Goal: Task Accomplishment & Management: Manage account settings

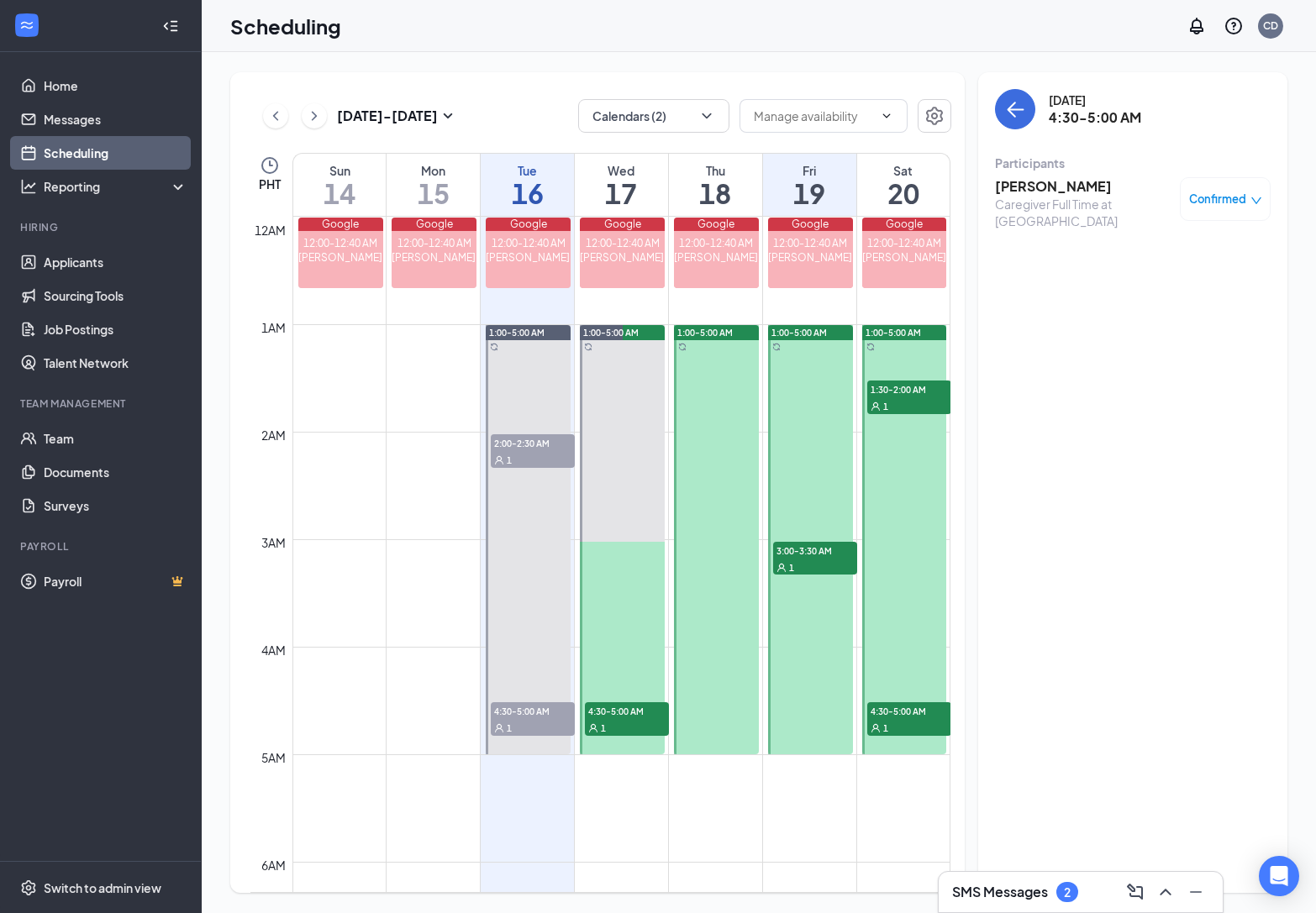
scroll to position [1904, 0]
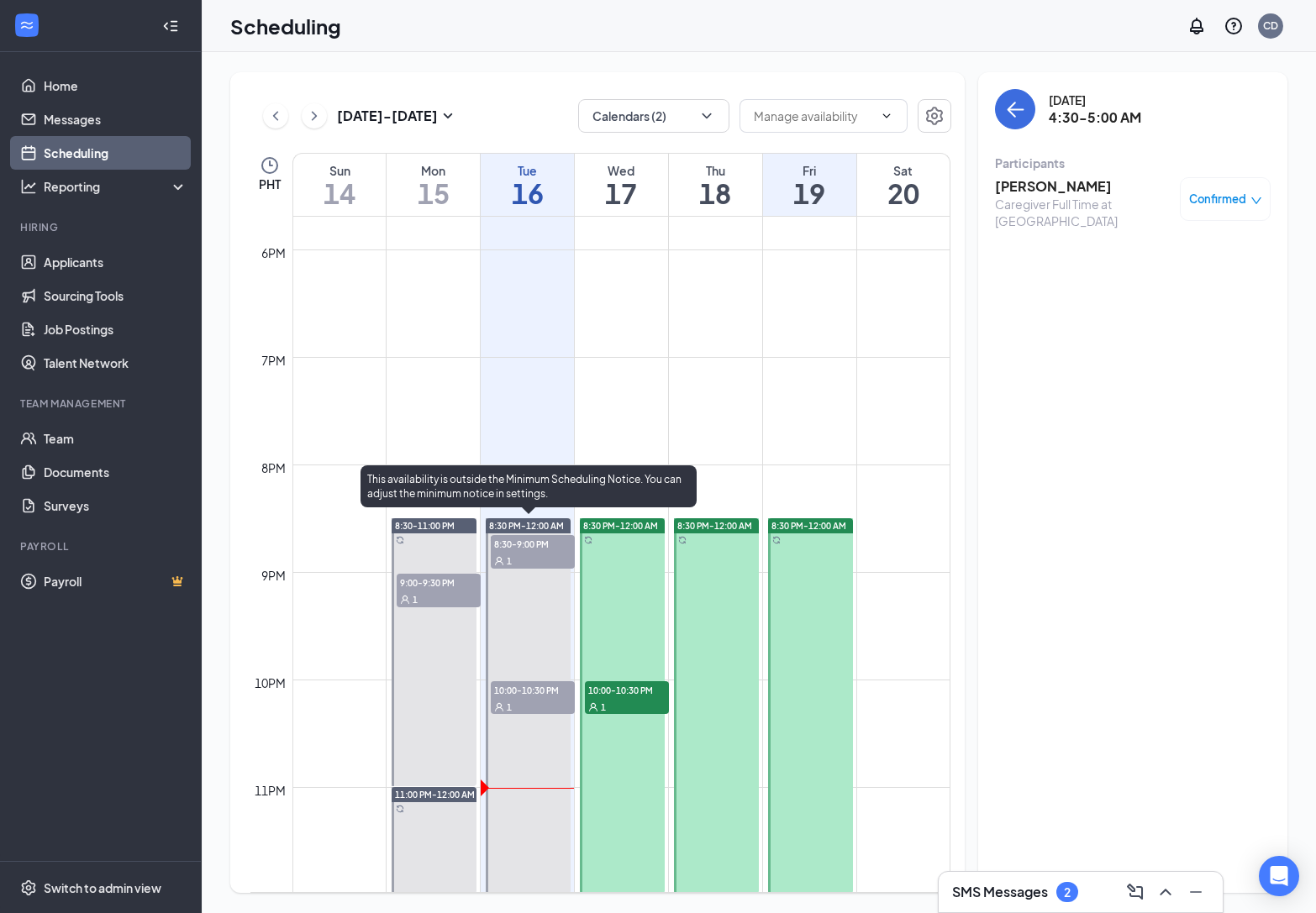
click at [539, 543] on span "8:30-9:00 PM" at bounding box center [532, 543] width 84 height 16
click at [539, 702] on div "1" at bounding box center [532, 707] width 84 height 16
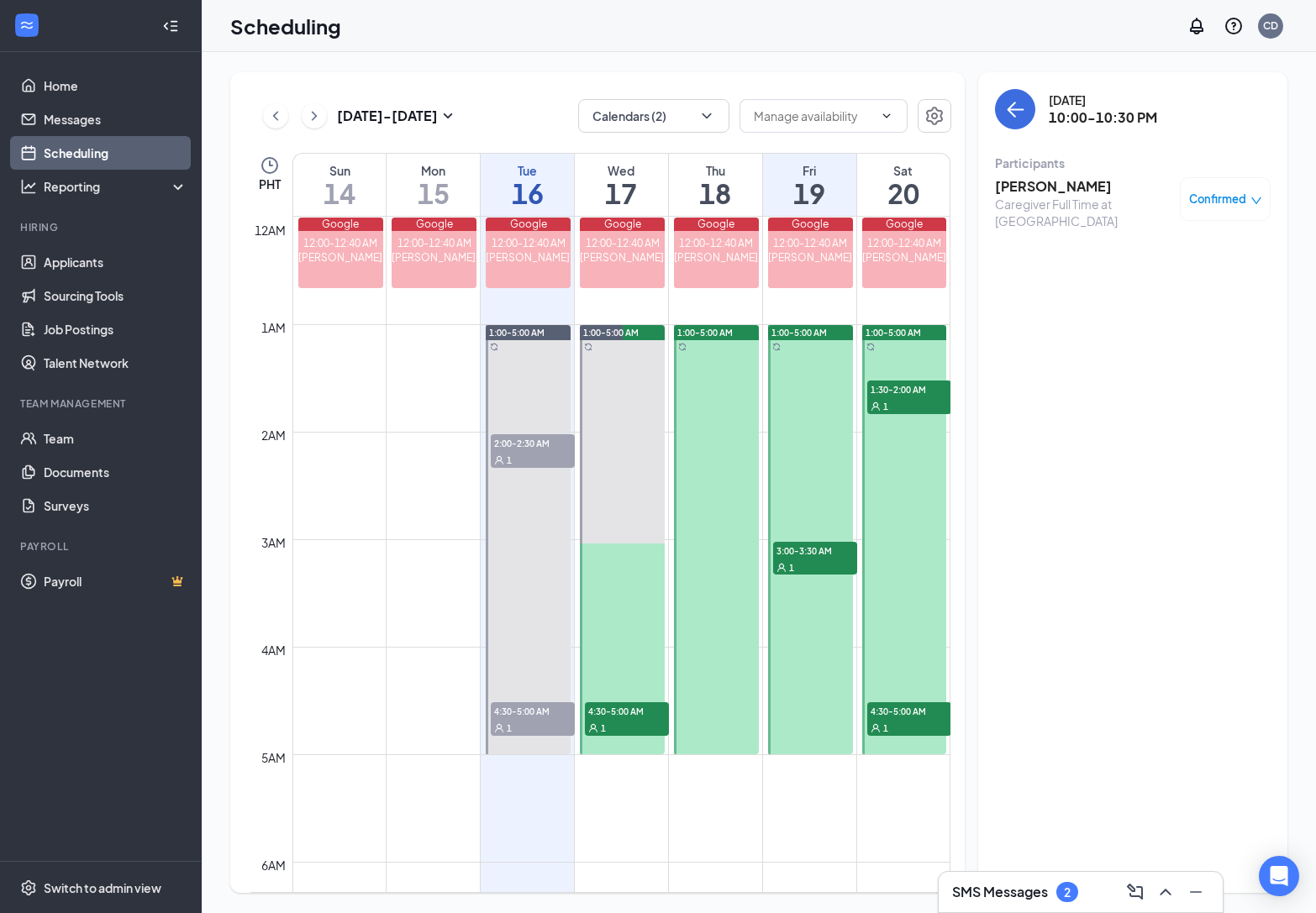
click at [1048, 194] on h3 "[PERSON_NAME]" at bounding box center [1083, 186] width 176 height 18
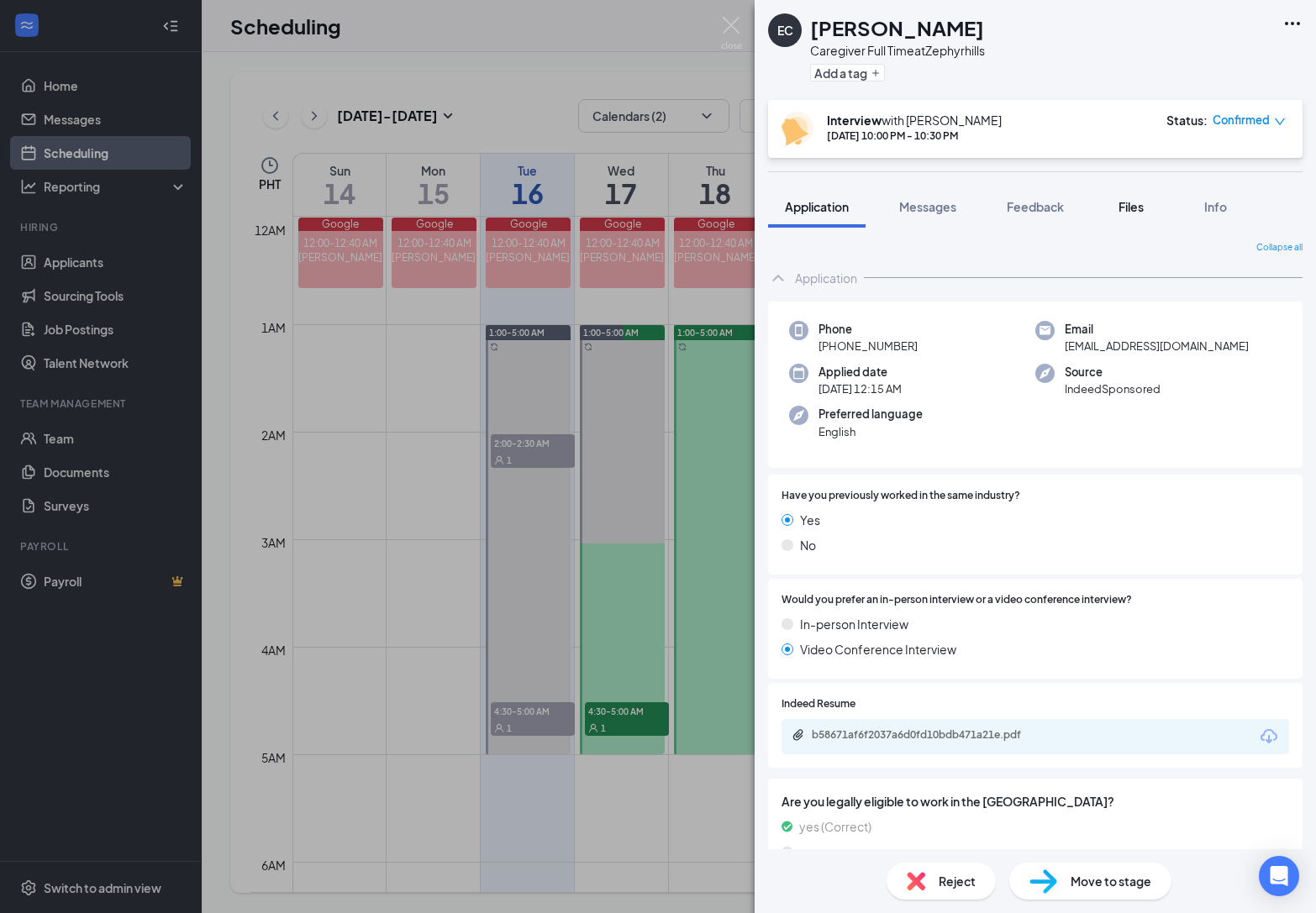
click at [1121, 204] on span "Files" at bounding box center [1132, 206] width 26 height 16
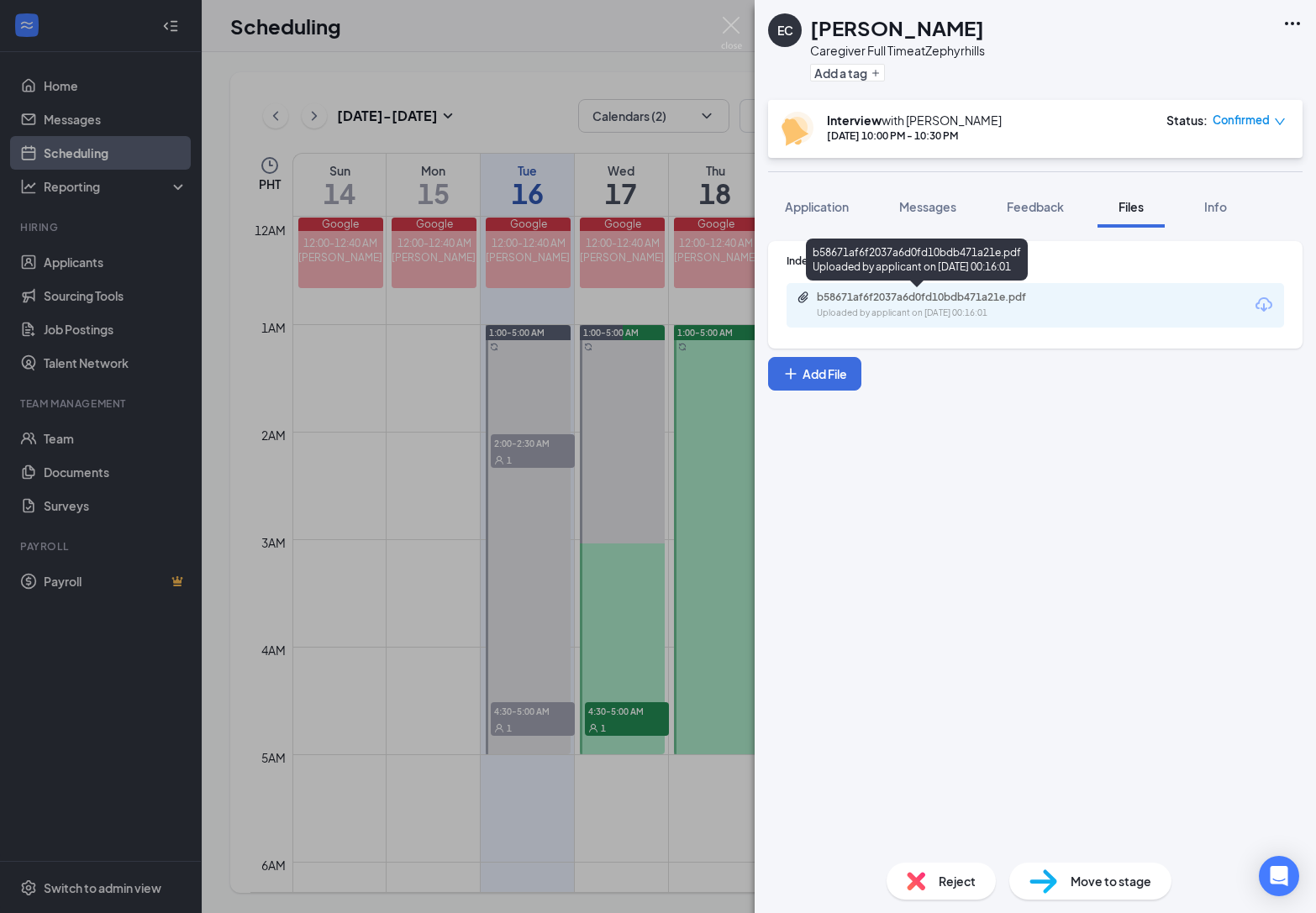
click at [1011, 305] on div "b58671af6f2037a6d0fd10bdb471a21e.pdf Uploaded by applicant on [DATE] 00:16:01" at bounding box center [932, 305] width 272 height 29
click at [881, 79] on button "Add a tag" at bounding box center [848, 72] width 75 height 17
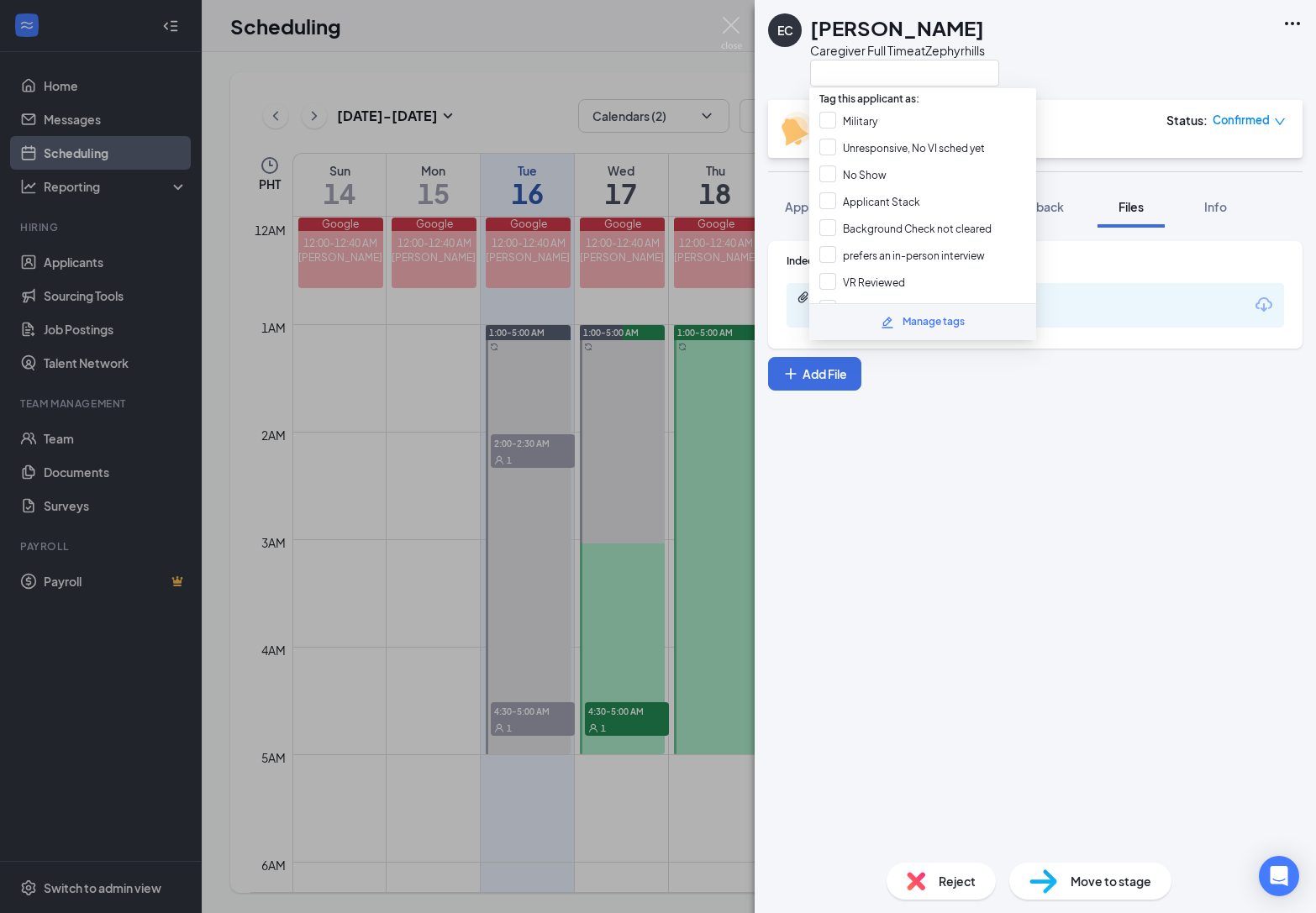
click at [868, 89] on span "Tag this applicant as:" at bounding box center [869, 95] width 121 height 26
click at [868, 79] on input "text" at bounding box center [904, 72] width 189 height 26
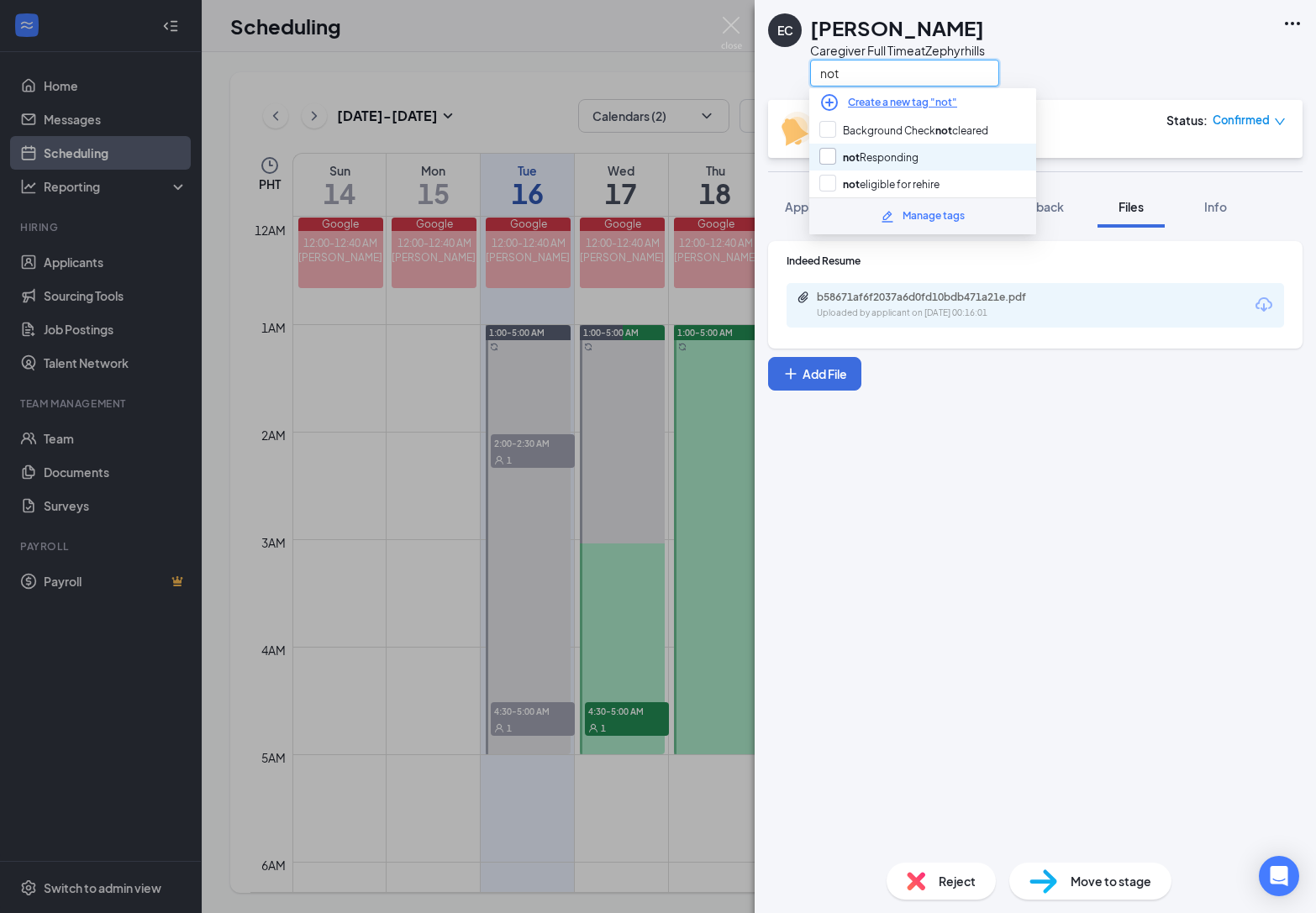
type input "not"
click at [838, 152] on input "not Responding" at bounding box center [869, 157] width 100 height 18
checkbox input "true"
click at [991, 398] on div "Indeed Resume b58671af6f2037a6d0fd10bdb471a21e.pdf Uploaded by applicant on [DA…" at bounding box center [1035, 538] width 562 height 622
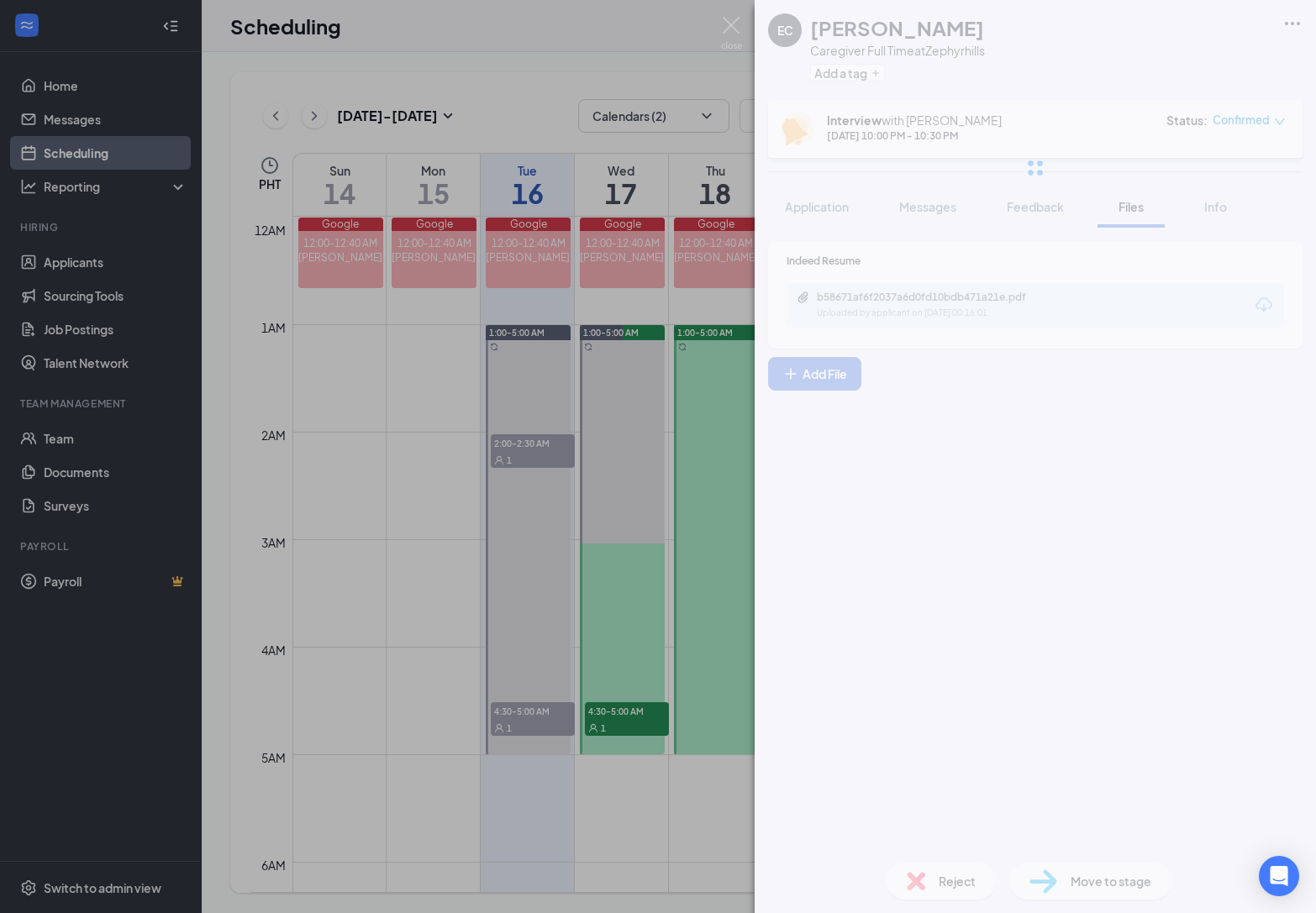
click at [824, 210] on div at bounding box center [1035, 168] width 562 height 336
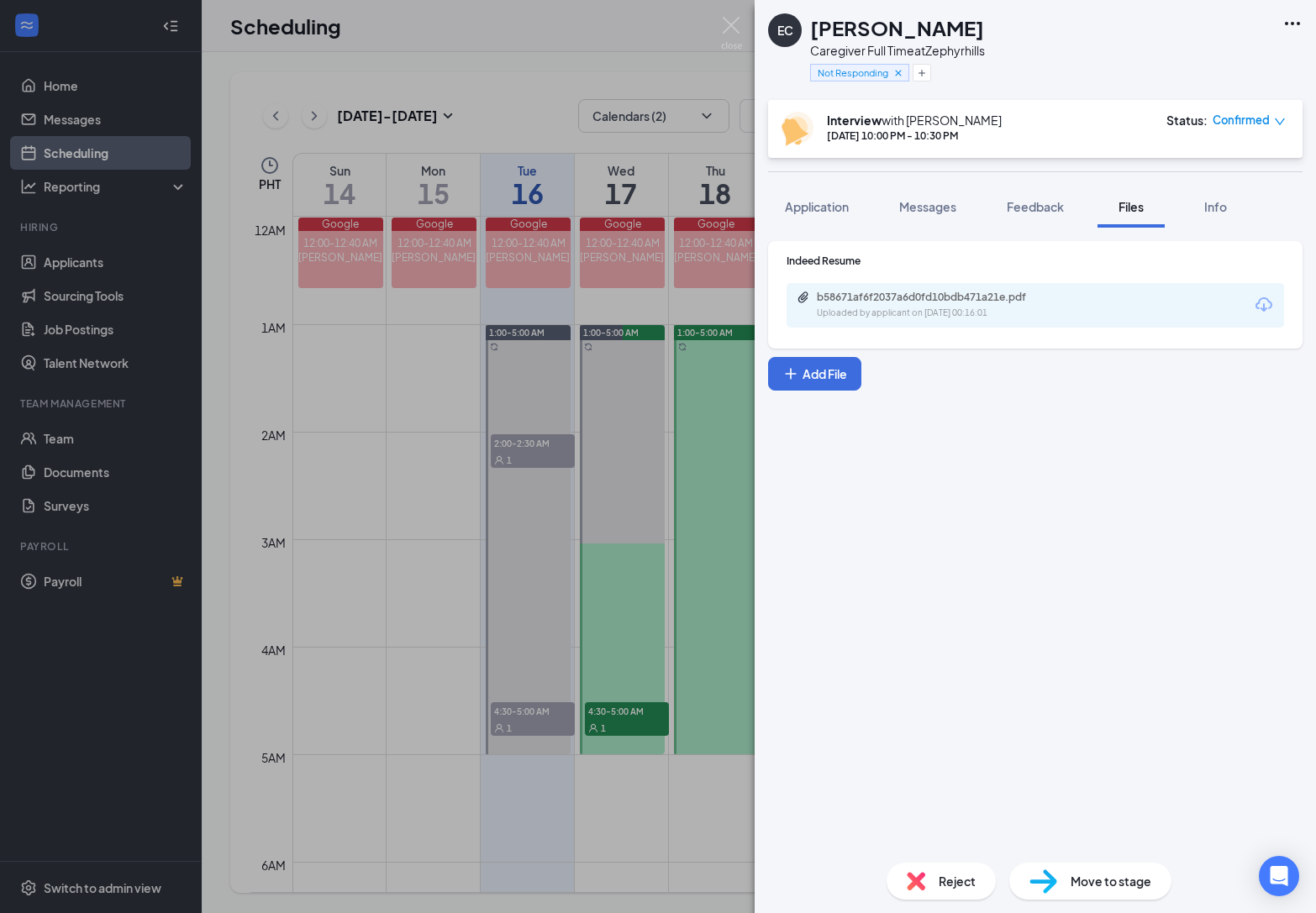
click at [824, 211] on span "Application" at bounding box center [817, 206] width 64 height 16
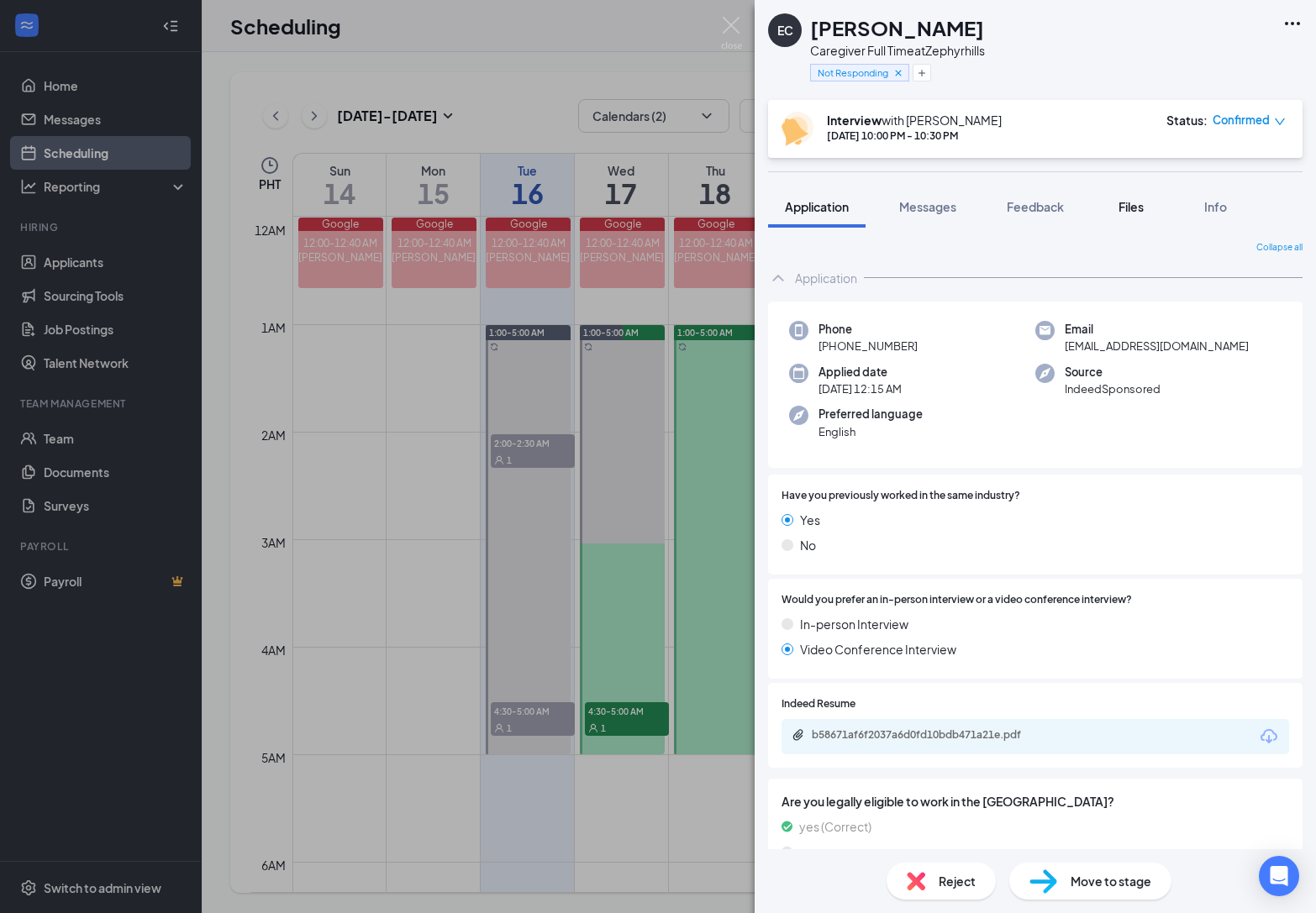
click at [1123, 205] on span "Files" at bounding box center [1132, 206] width 26 height 16
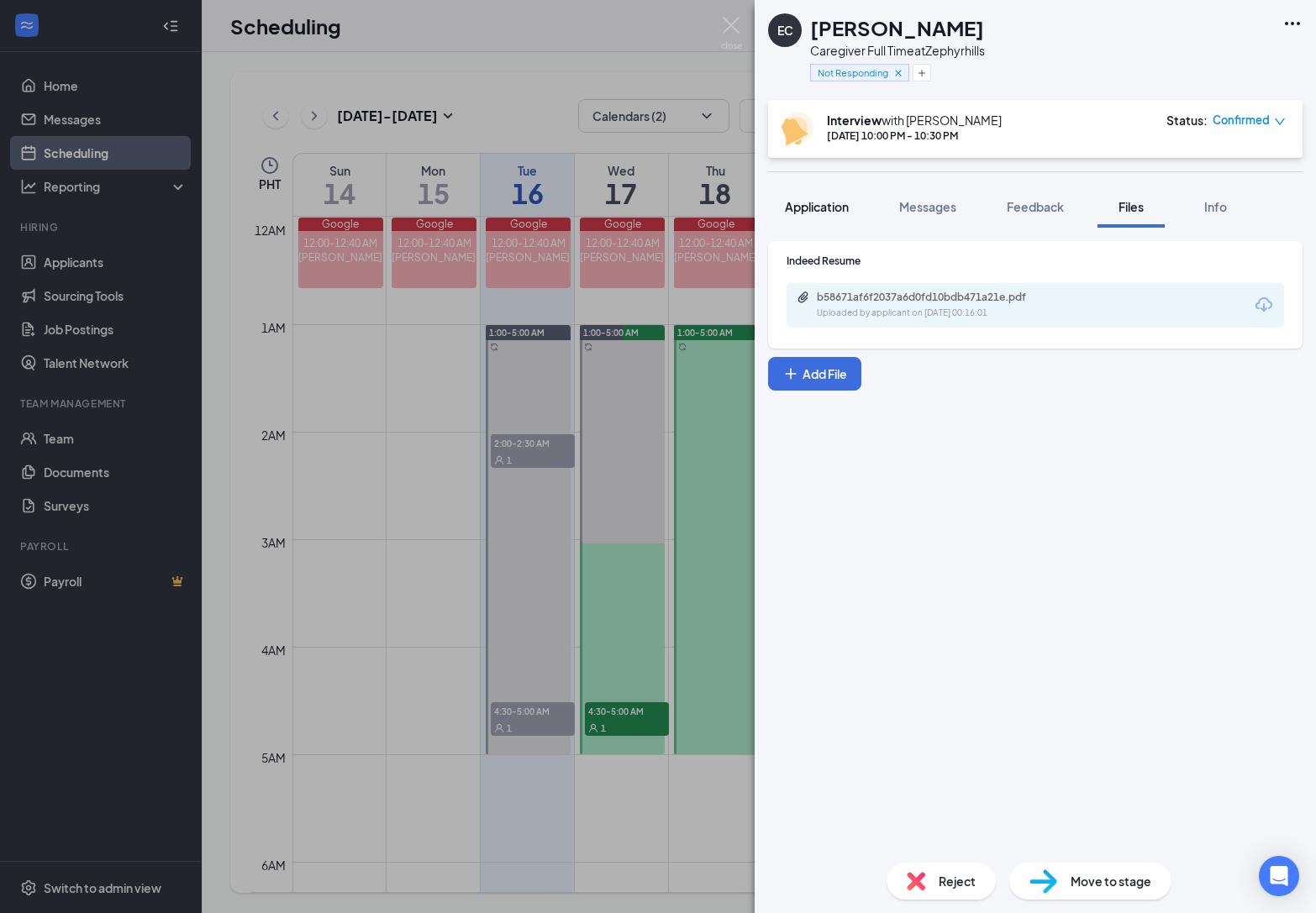
click at [817, 211] on span "Application" at bounding box center [817, 206] width 64 height 16
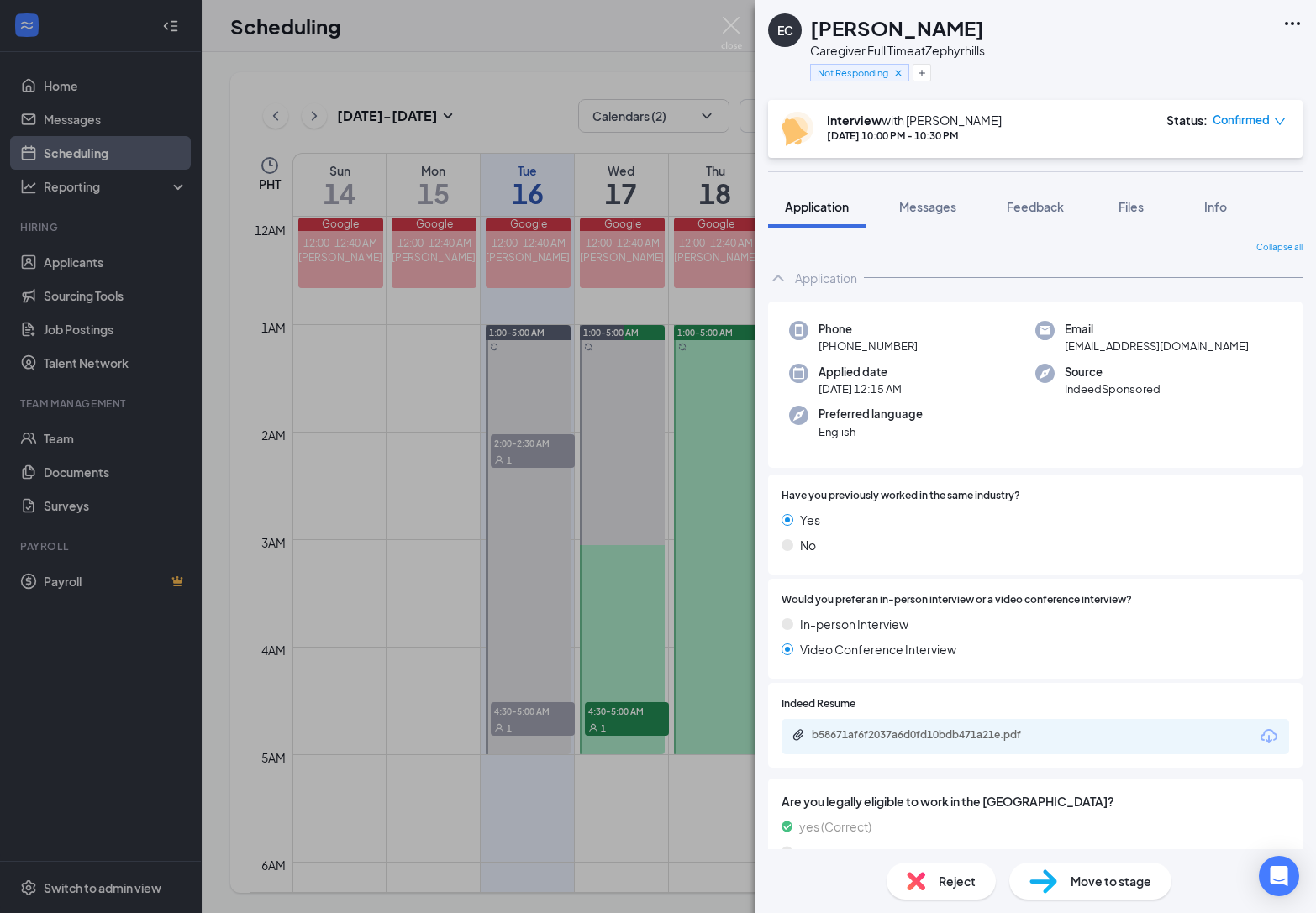
click at [932, 74] on div "Not Responding" at bounding box center [897, 72] width 174 height 27
click at [925, 73] on icon "Plus" at bounding box center [921, 73] width 10 height 10
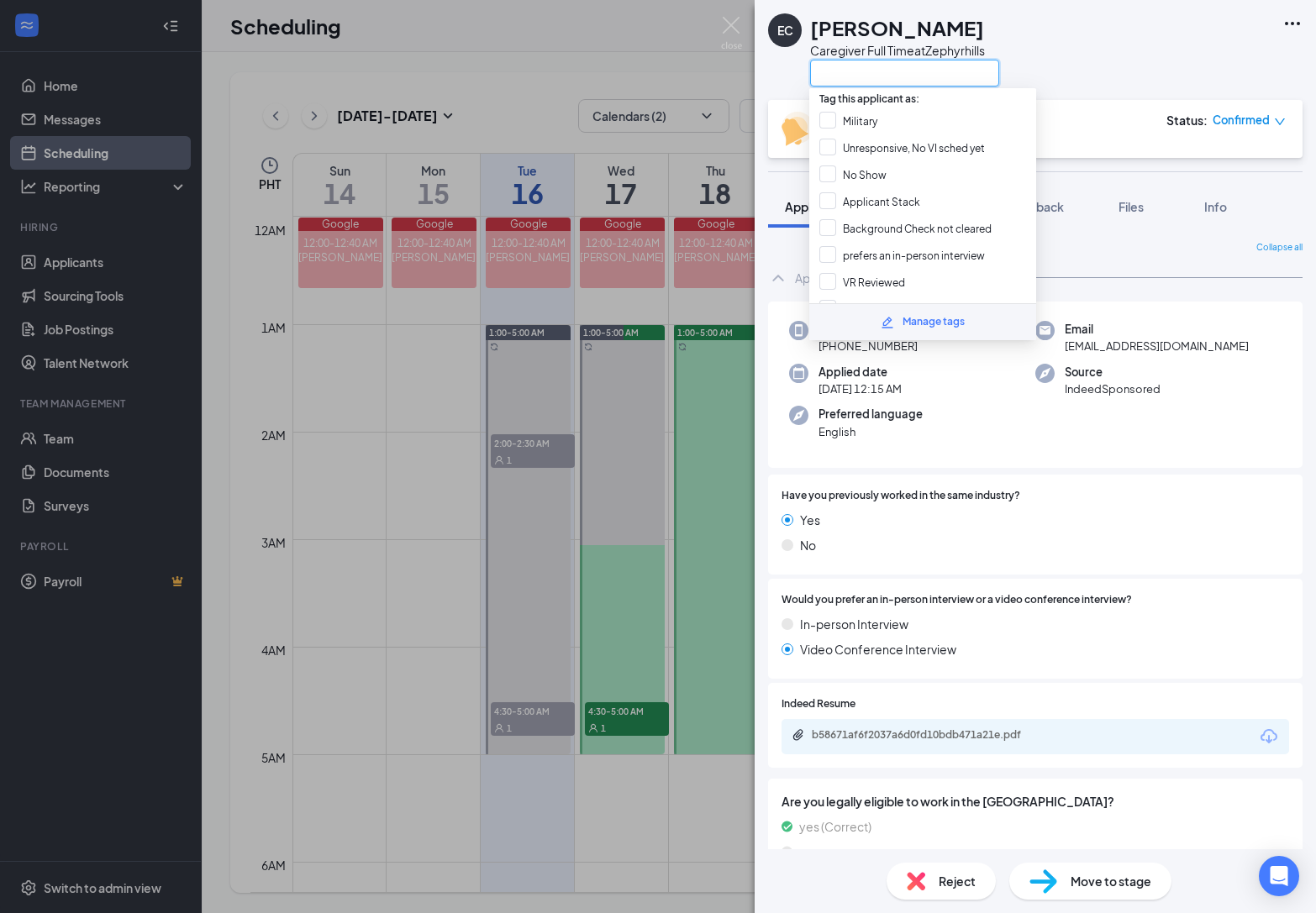
click at [925, 73] on input "text" at bounding box center [904, 72] width 189 height 26
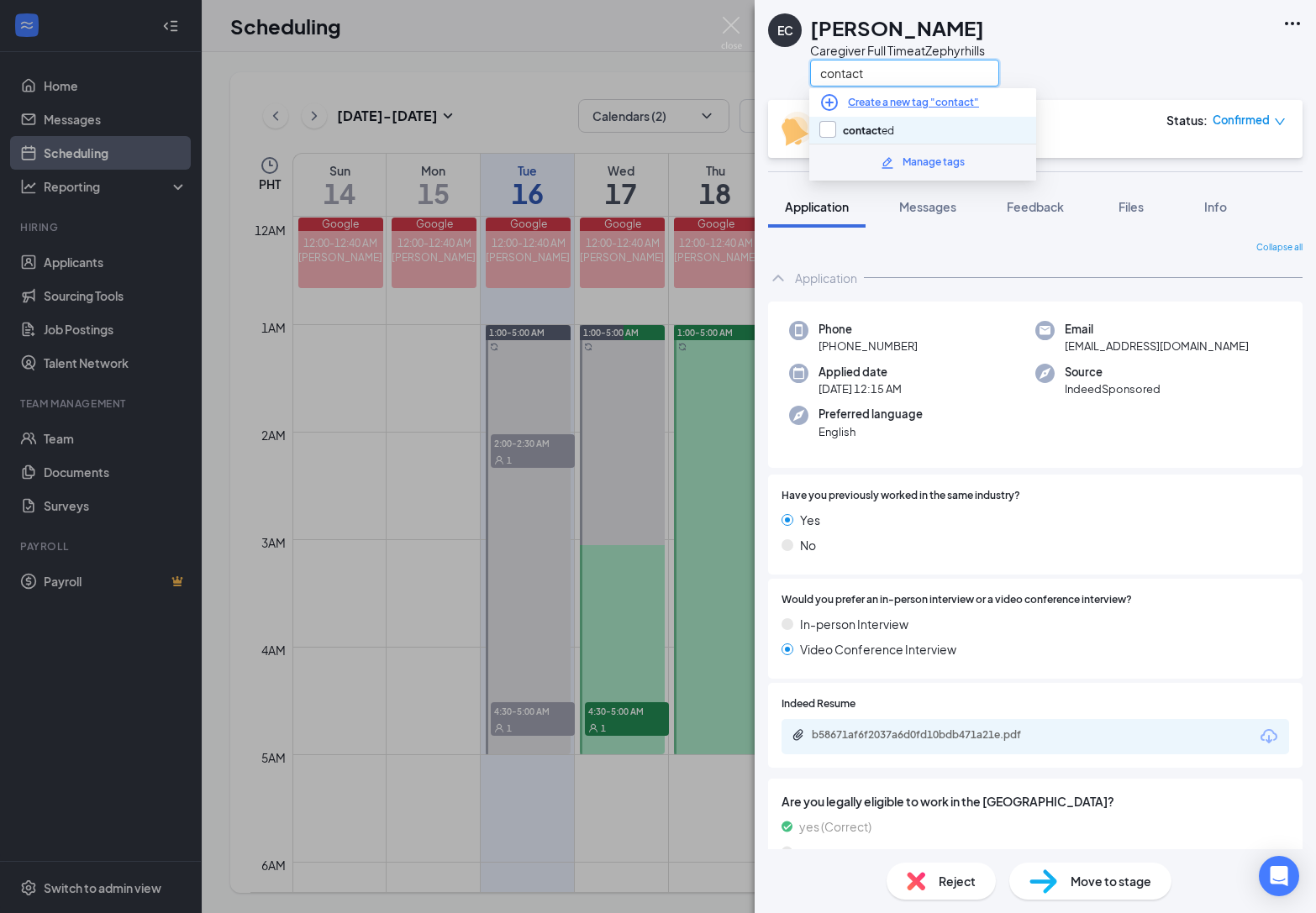
type input "contact"
click at [833, 121] on input "contact ed" at bounding box center [857, 131] width 75 height 18
checkbox input "true"
click at [846, 82] on input "contact" at bounding box center [904, 72] width 189 height 26
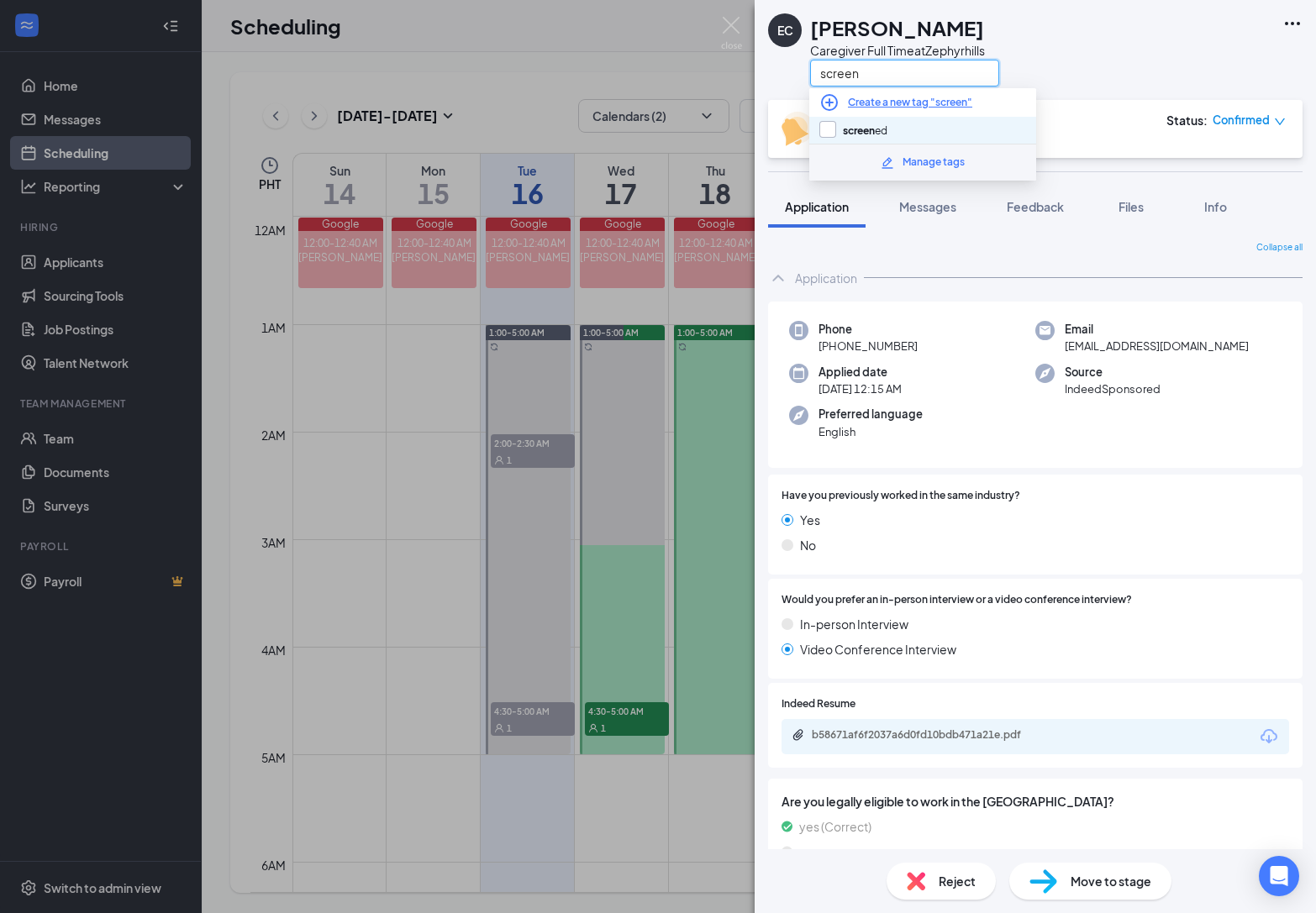
type input "screen"
click at [823, 131] on input "screen ed" at bounding box center [853, 131] width 68 height 18
checkbox input "true"
click at [1105, 89] on div "EC [PERSON_NAME] Caregiver Full Time at Zephyrhills screen" at bounding box center [1035, 50] width 562 height 100
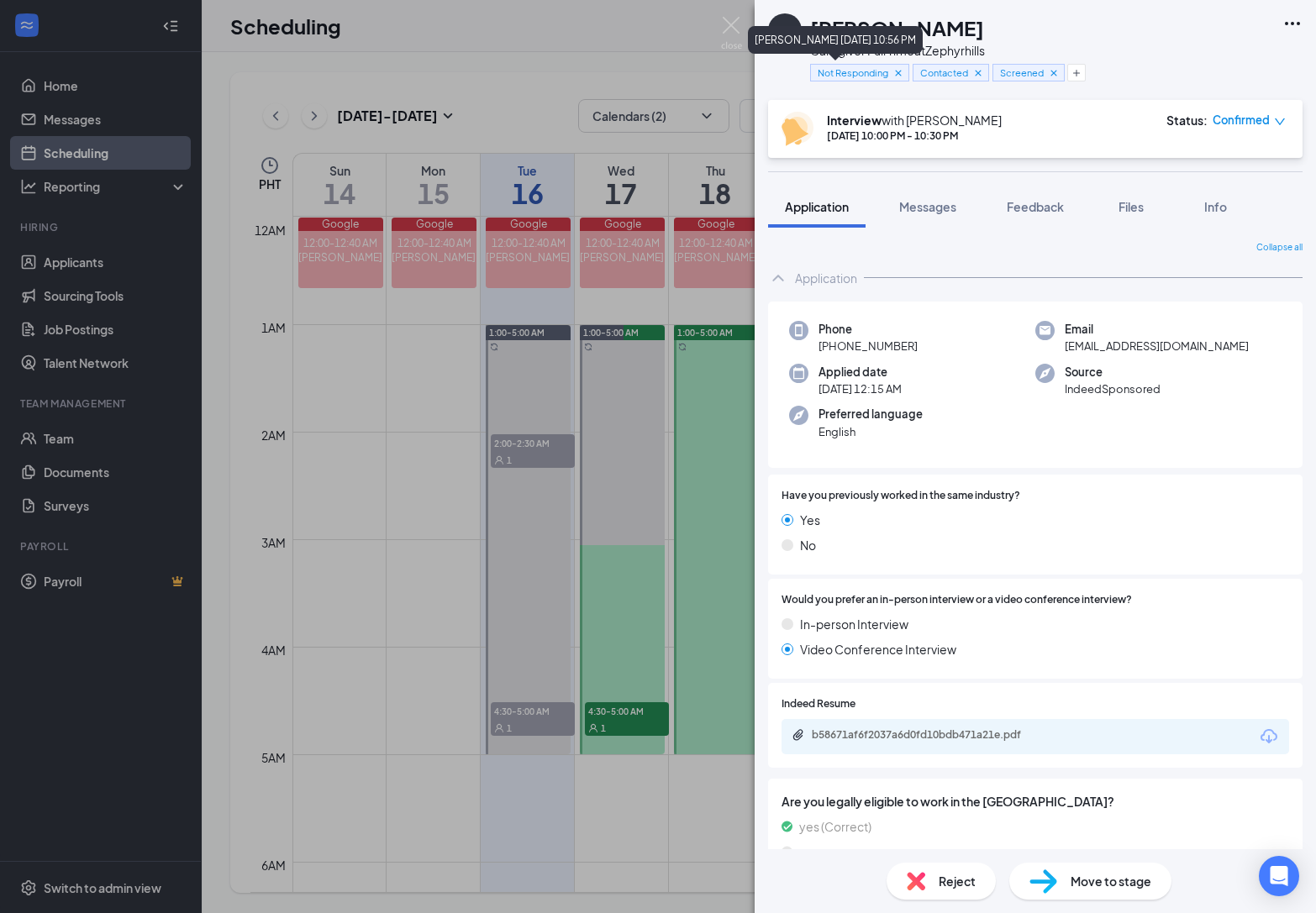
click at [899, 74] on icon "Cross" at bounding box center [898, 73] width 12 height 12
click at [974, 73] on icon "Plus" at bounding box center [973, 73] width 10 height 10
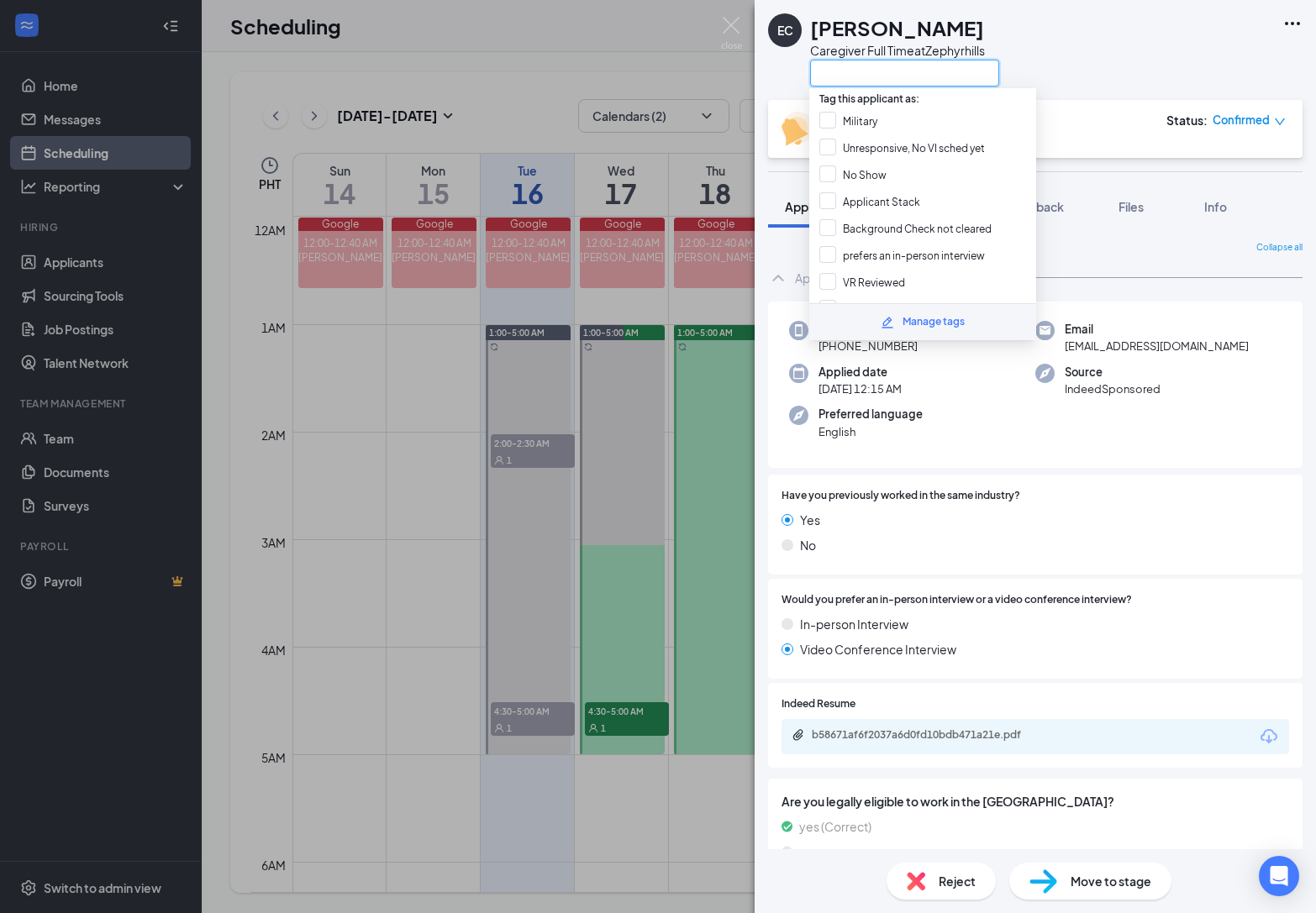
click at [958, 68] on input "text" at bounding box center [904, 72] width 189 height 26
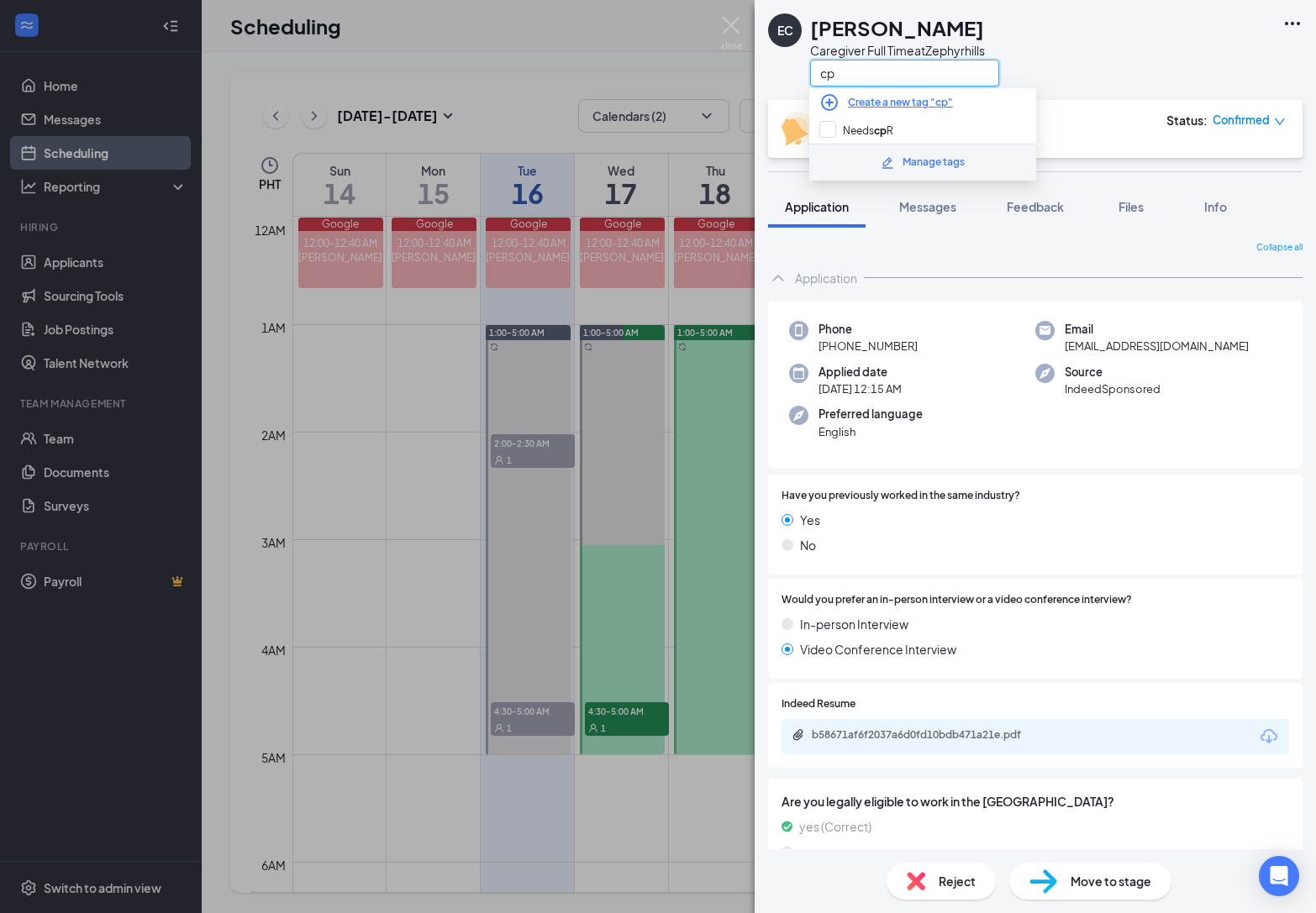
type input "cpr"
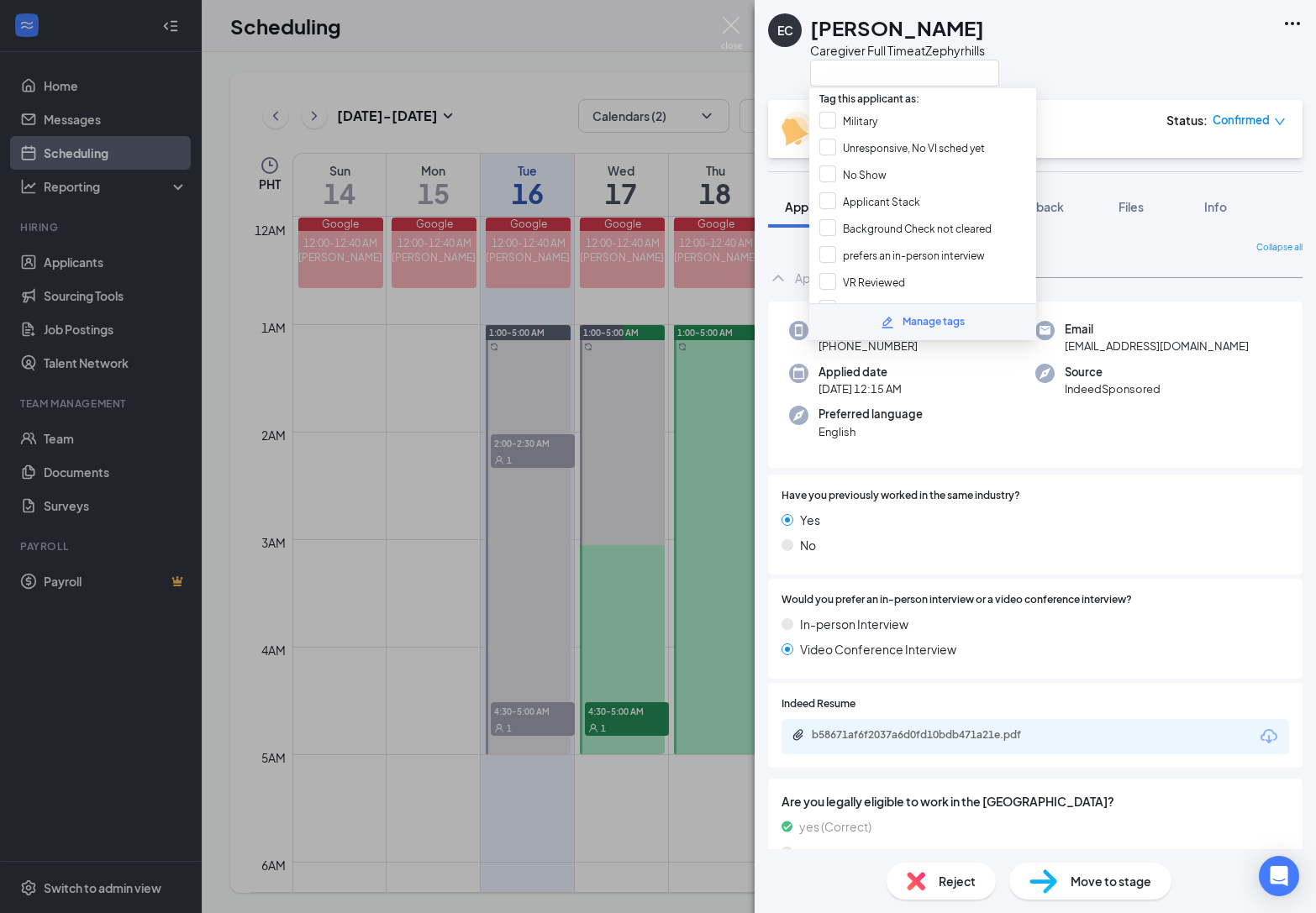
click at [1091, 60] on div "EC [PERSON_NAME] Caregiver Full Time at [GEOGRAPHIC_DATA]" at bounding box center [1035, 50] width 562 height 100
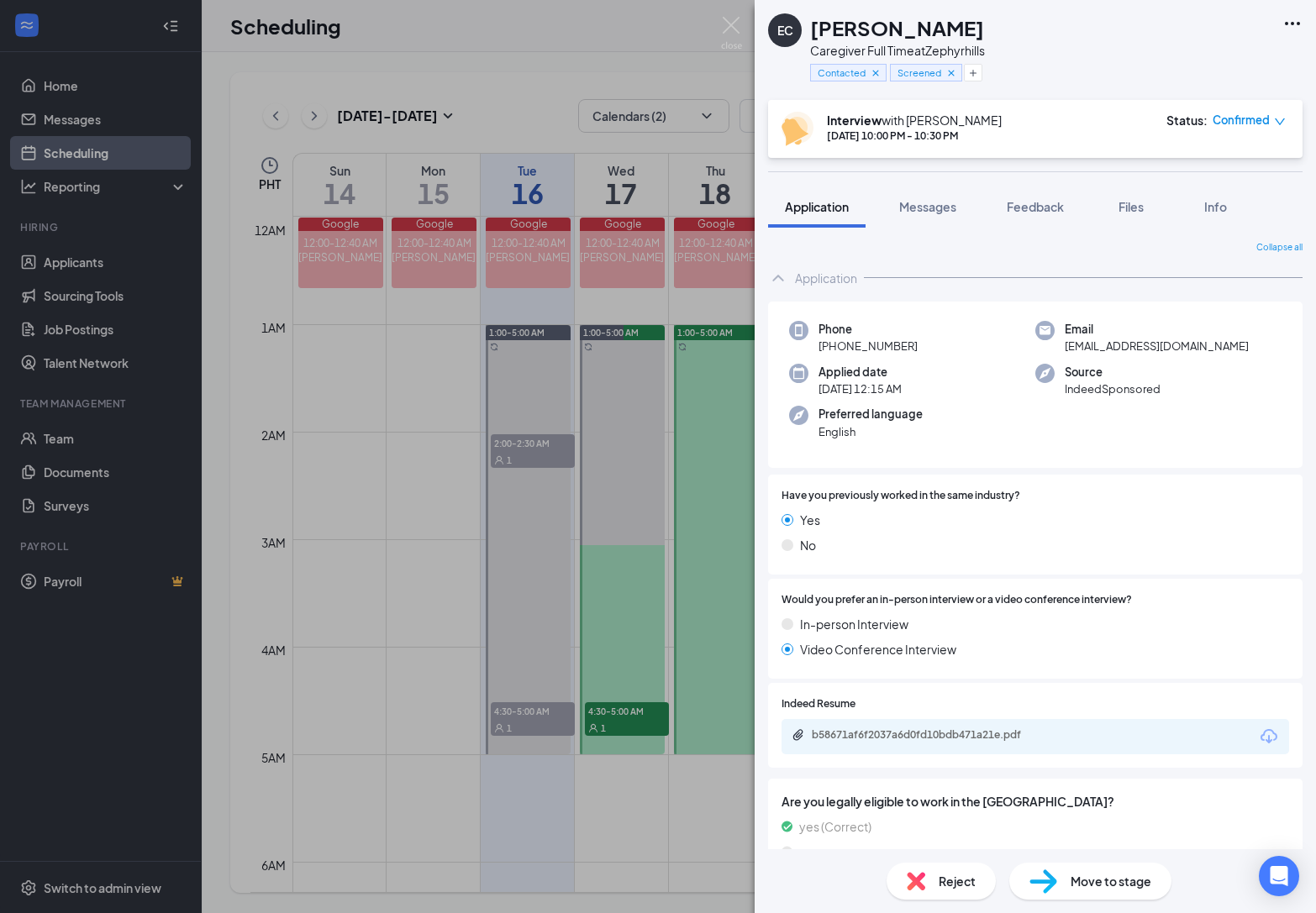
click at [984, 68] on div "Contacted Screened" at bounding box center [897, 72] width 174 height 27
click at [974, 75] on icon "Plus" at bounding box center [973, 73] width 10 height 10
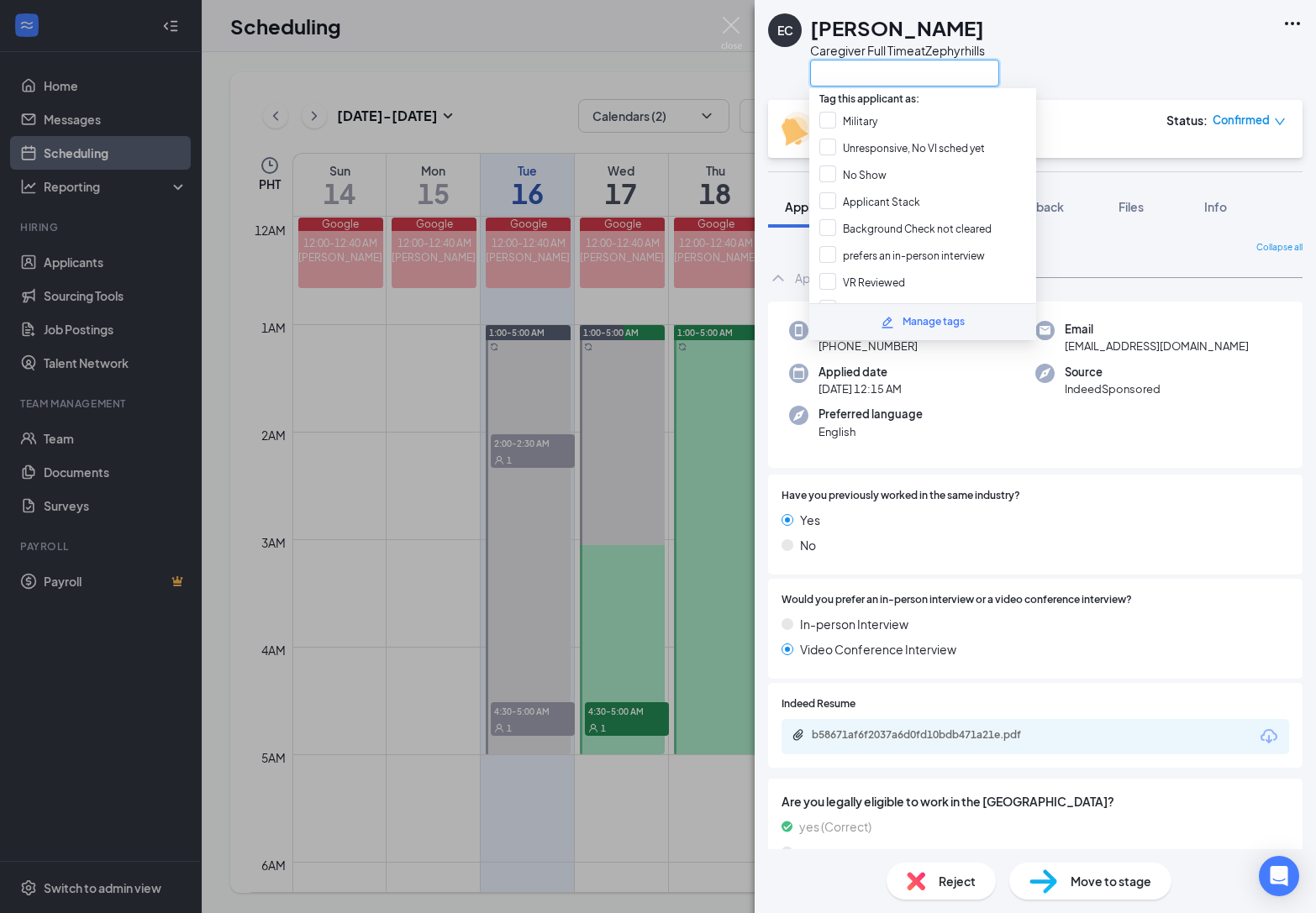
click at [967, 70] on input "text" at bounding box center [904, 72] width 189 height 26
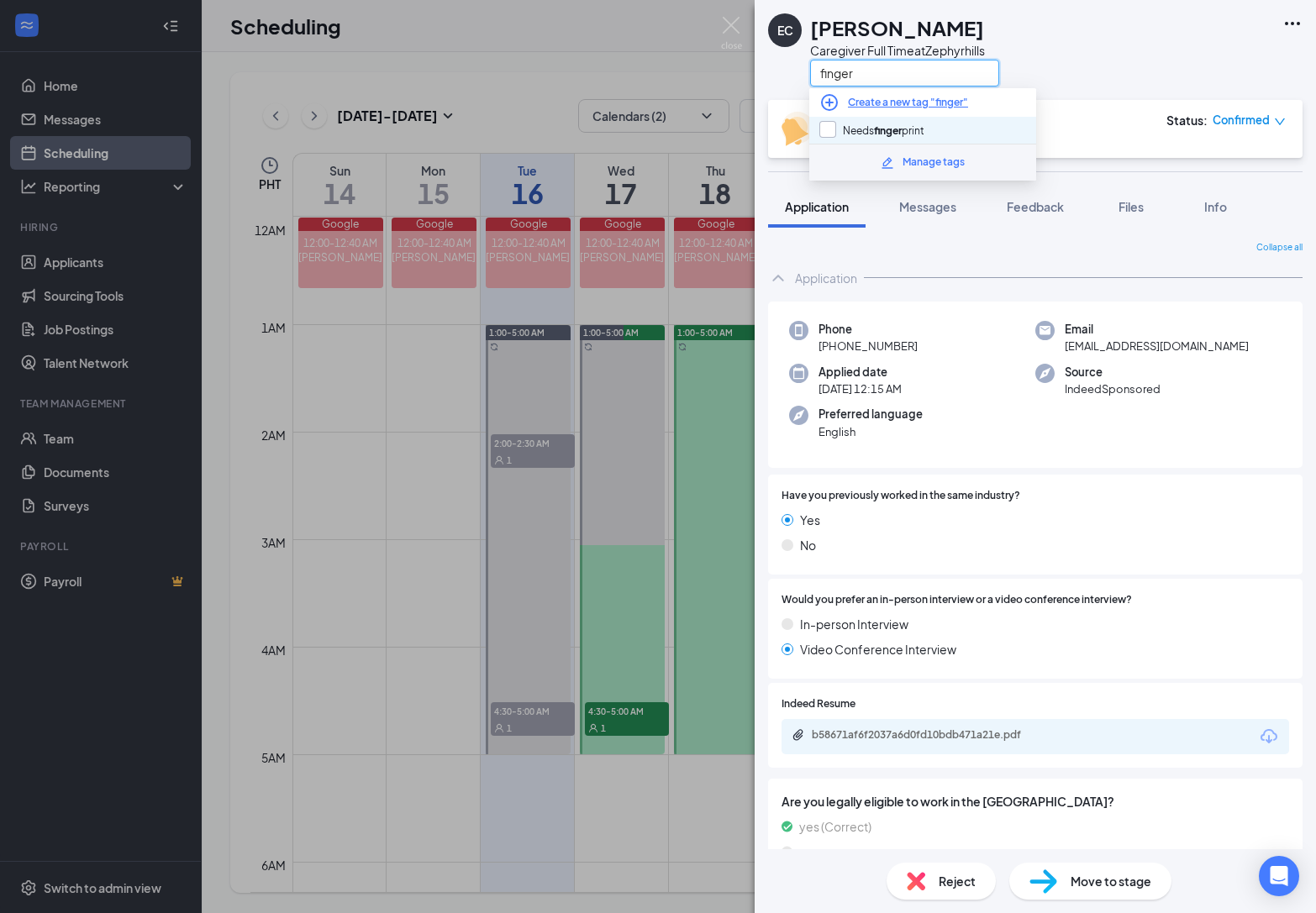
type input "finger"
click at [832, 125] on input "Needs finger print" at bounding box center [871, 131] width 105 height 18
checkbox input "true"
click at [1105, 86] on div "EC [PERSON_NAME] Caregiver Full Time at Zephyrhills finger" at bounding box center [1035, 50] width 562 height 100
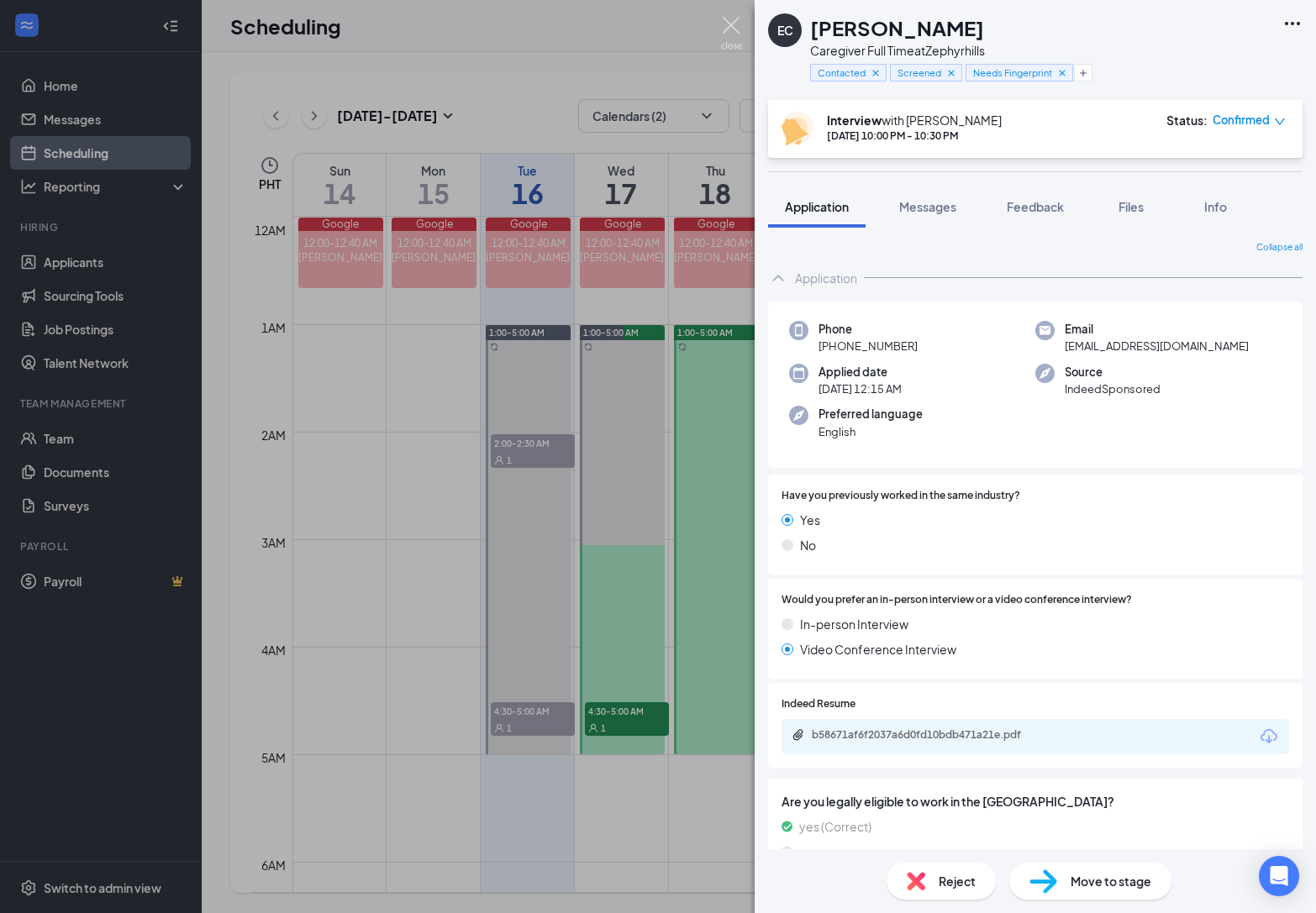
click at [732, 35] on img at bounding box center [732, 33] width 21 height 33
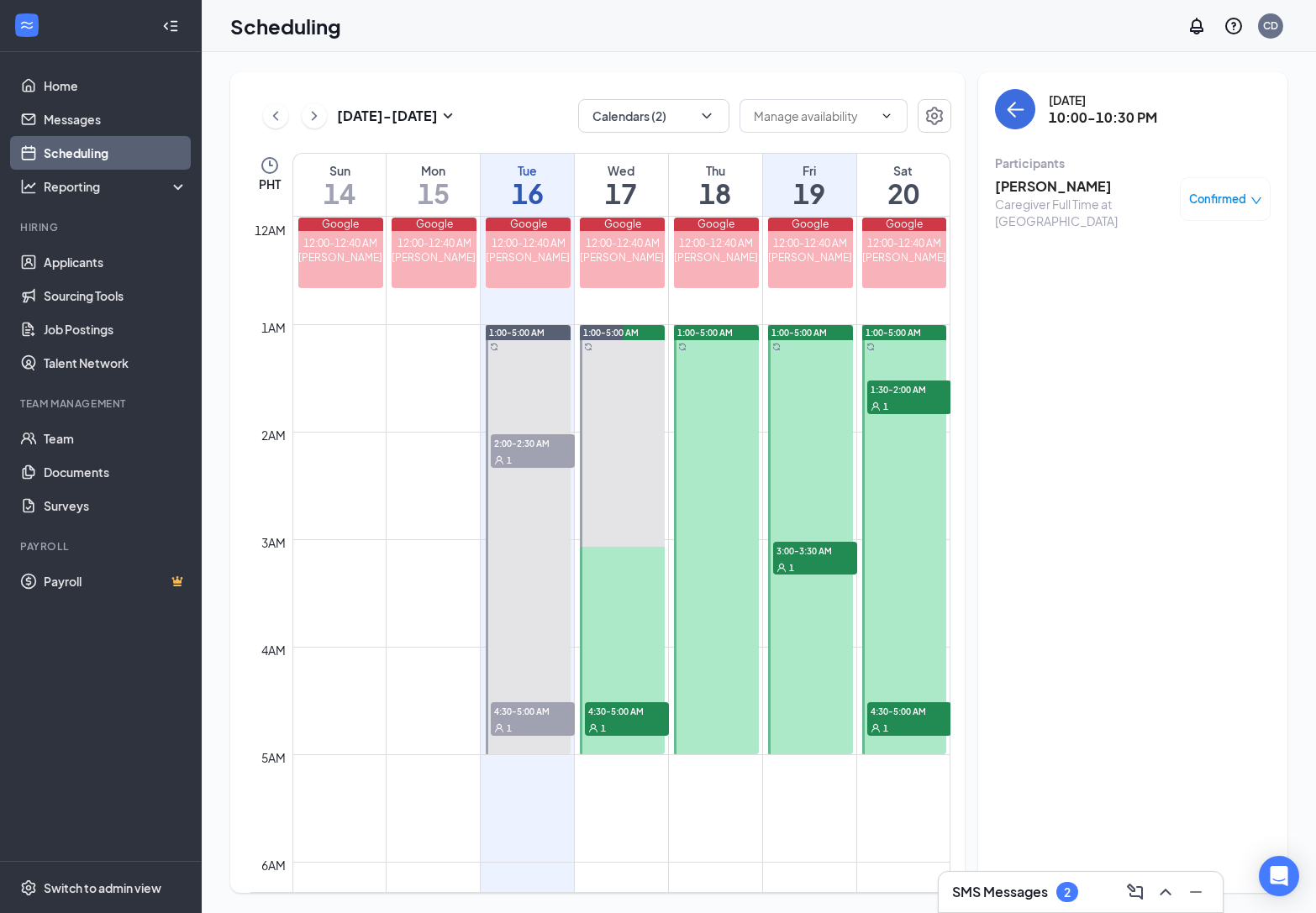
click at [1028, 194] on h3 "[PERSON_NAME]" at bounding box center [1083, 186] width 176 height 18
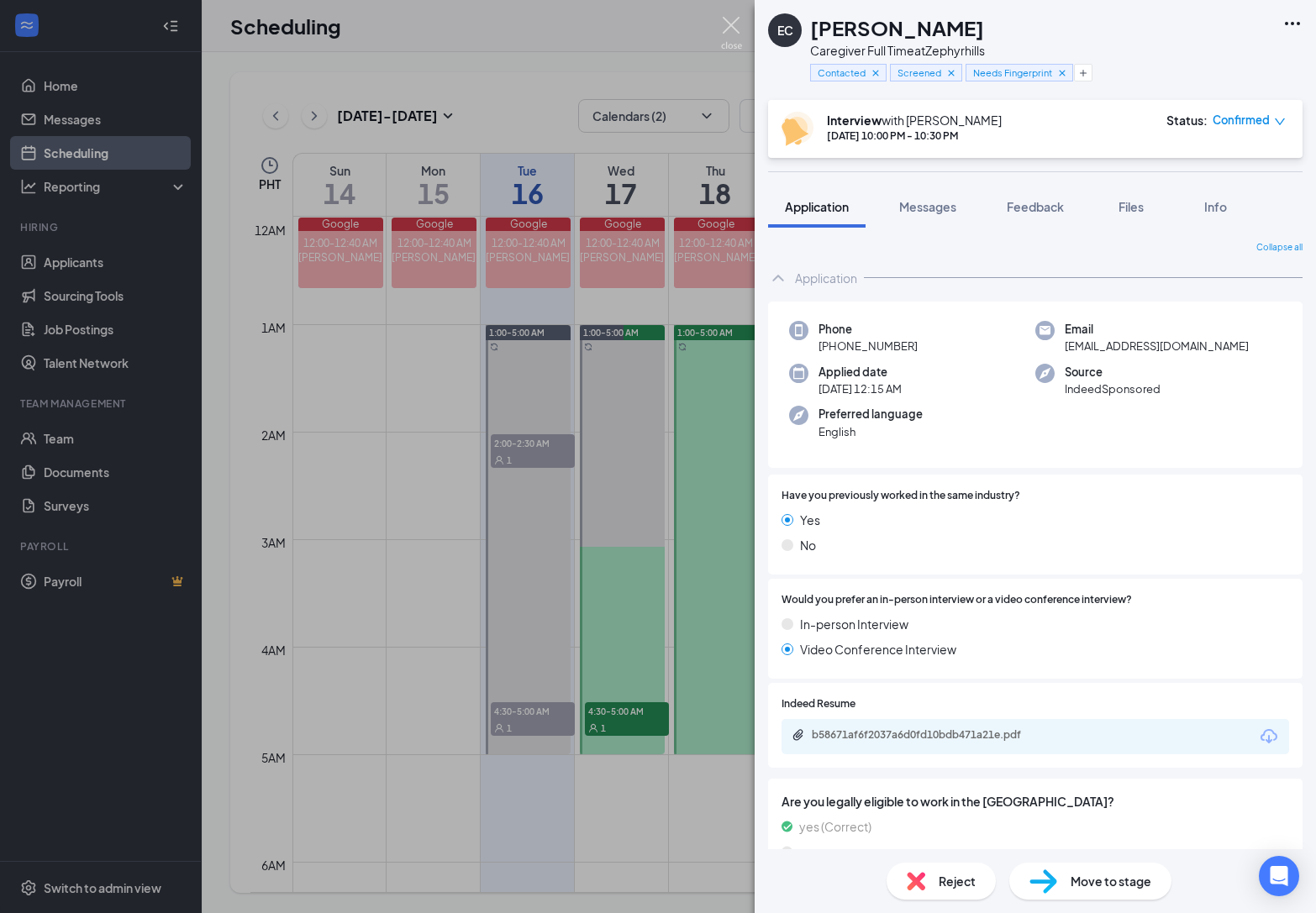
click at [733, 26] on img at bounding box center [732, 33] width 21 height 33
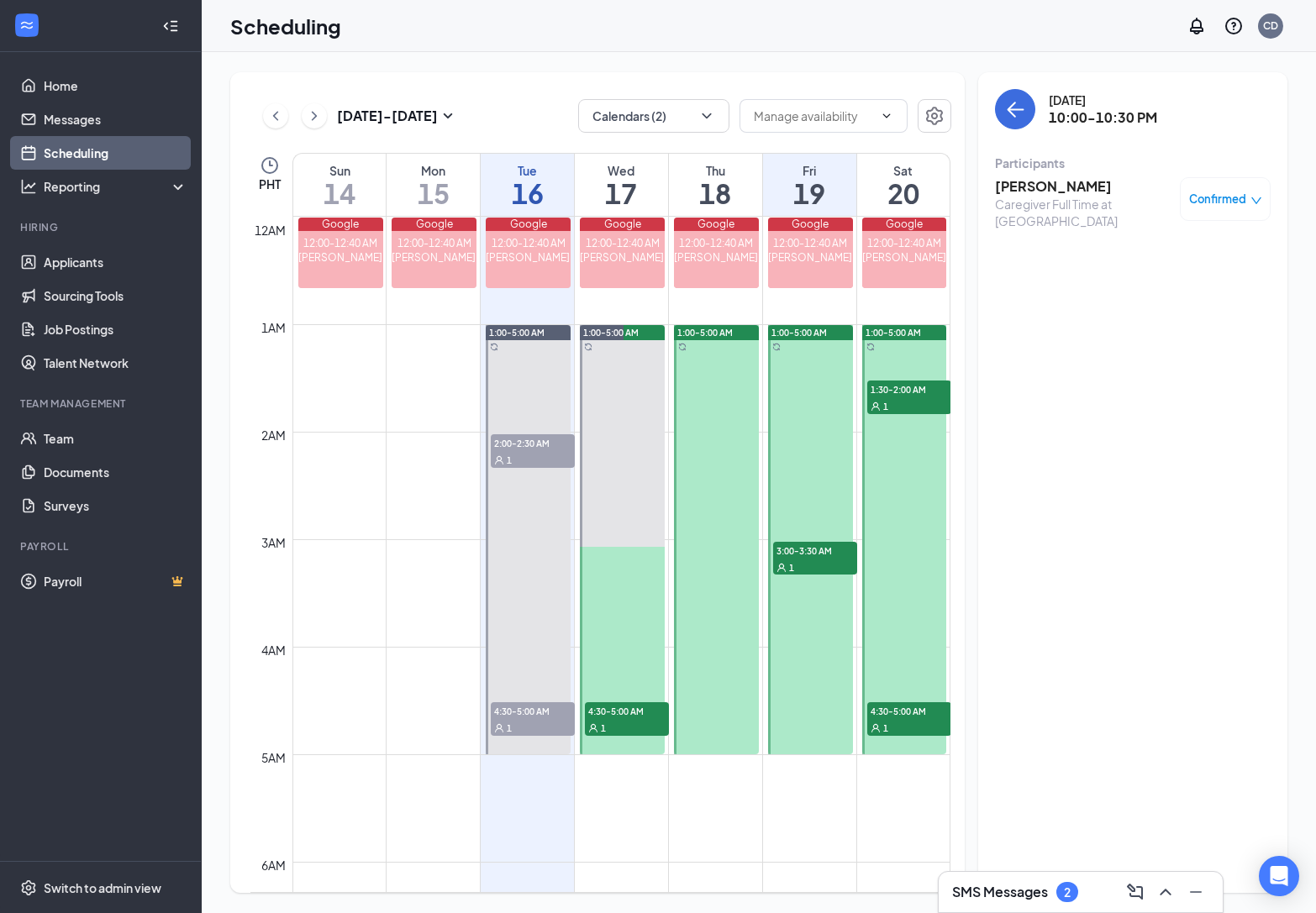
click at [1048, 182] on h3 "[PERSON_NAME]" at bounding box center [1083, 186] width 176 height 18
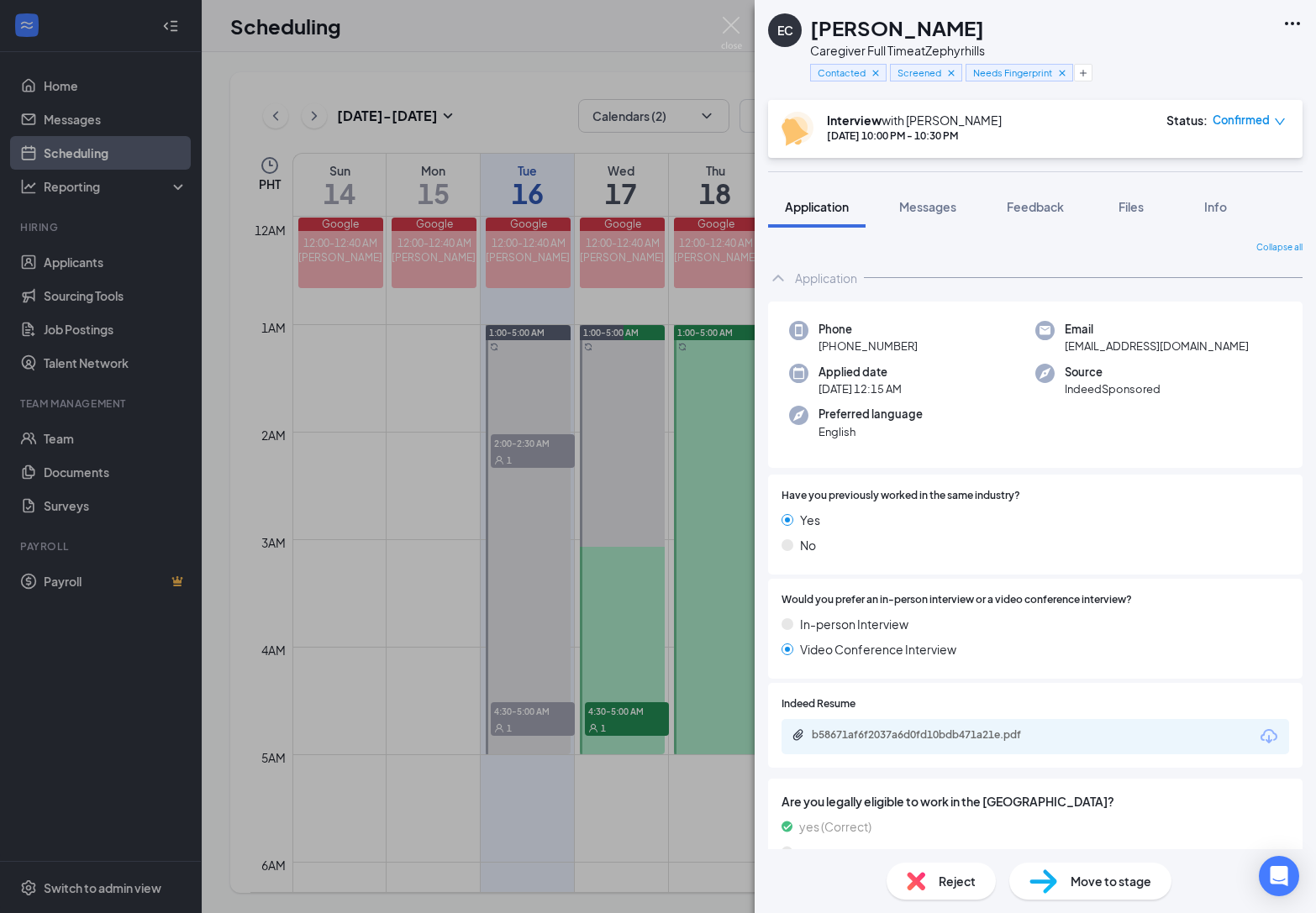
click at [1281, 125] on icon "down" at bounding box center [1279, 121] width 12 height 12
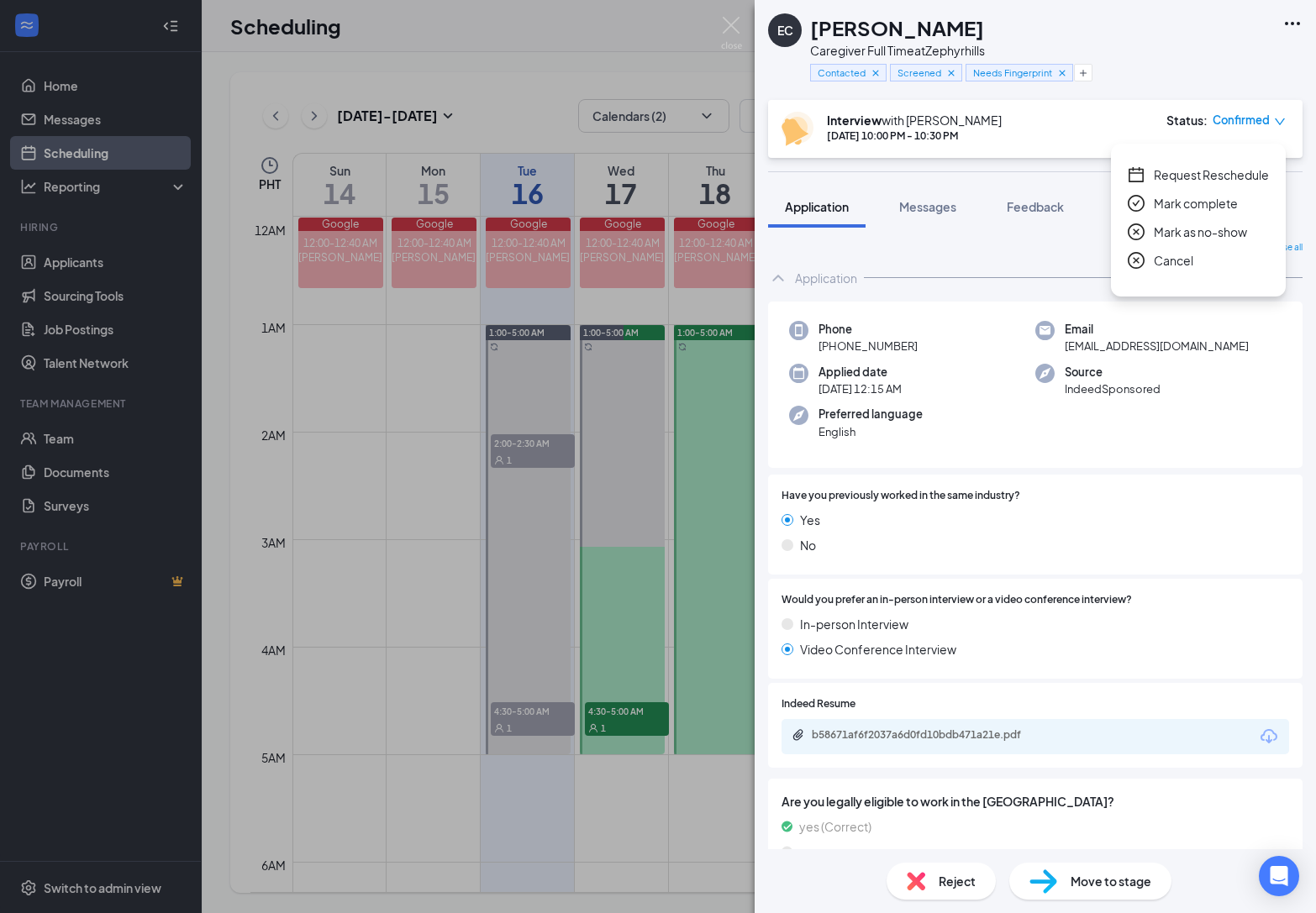
click at [1197, 226] on span "Mark as no-show" at bounding box center [1201, 232] width 93 height 18
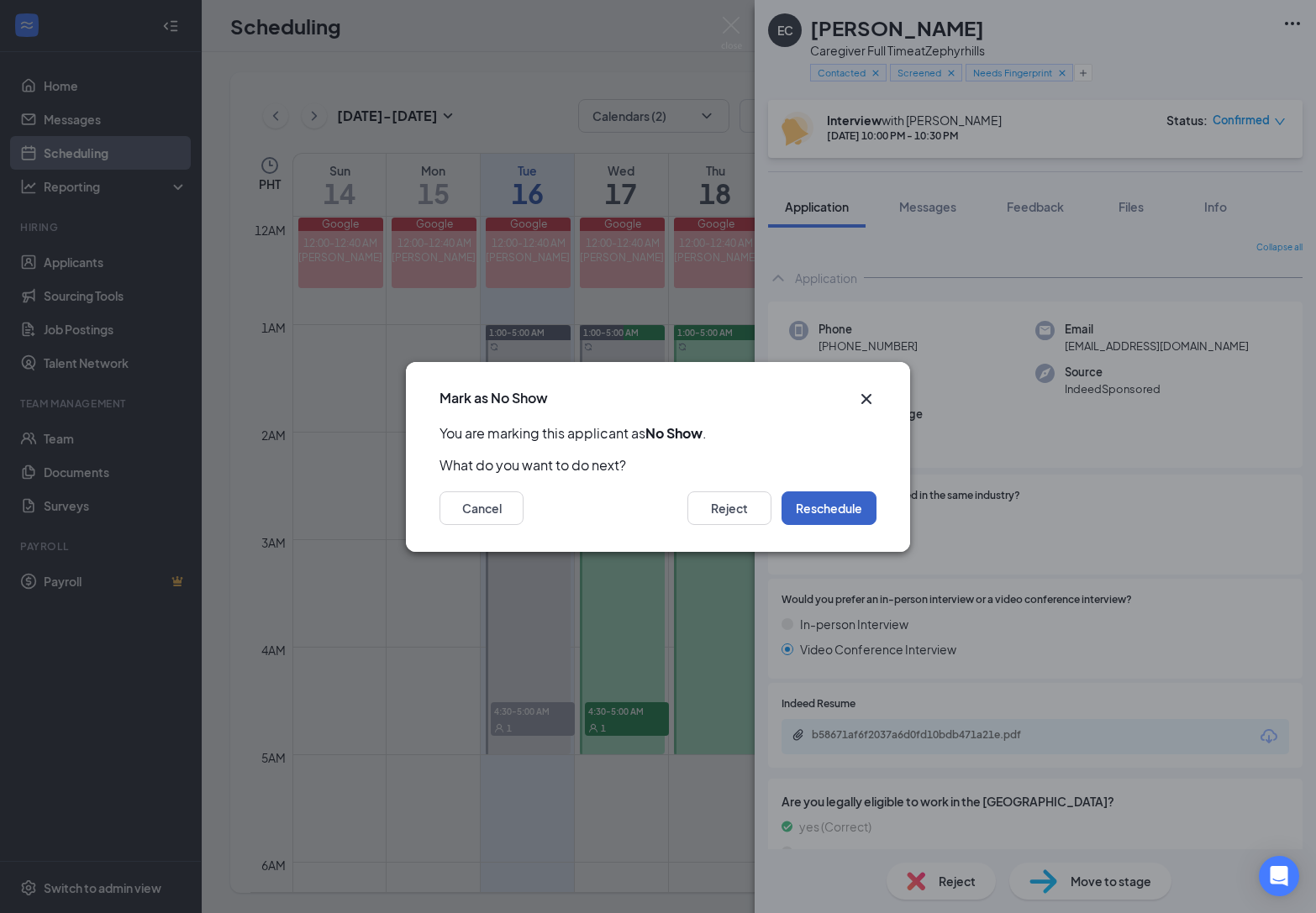
click at [838, 514] on button "Reschedule" at bounding box center [829, 508] width 95 height 34
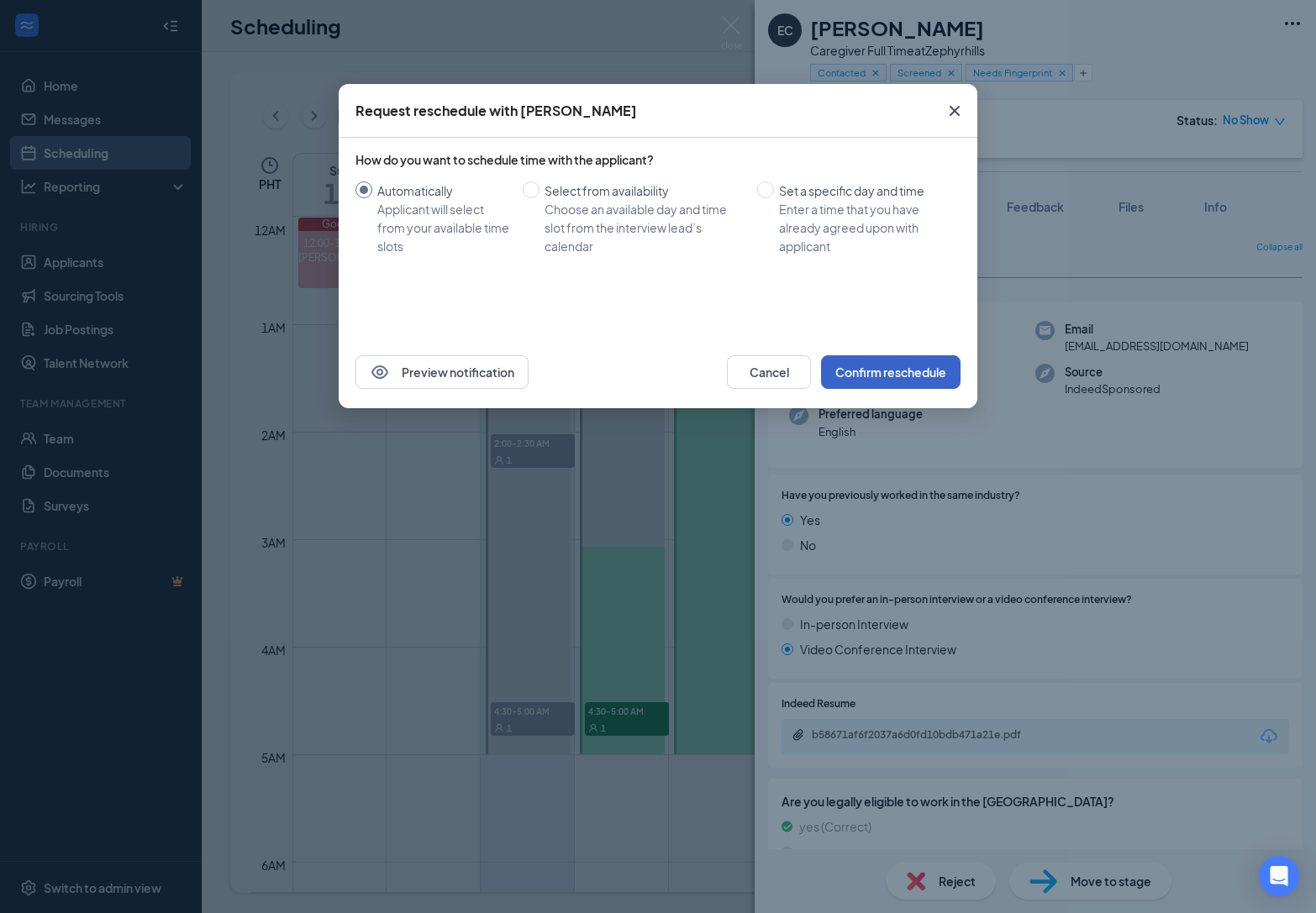
click at [906, 370] on button "Confirm reschedule" at bounding box center [890, 372] width 140 height 34
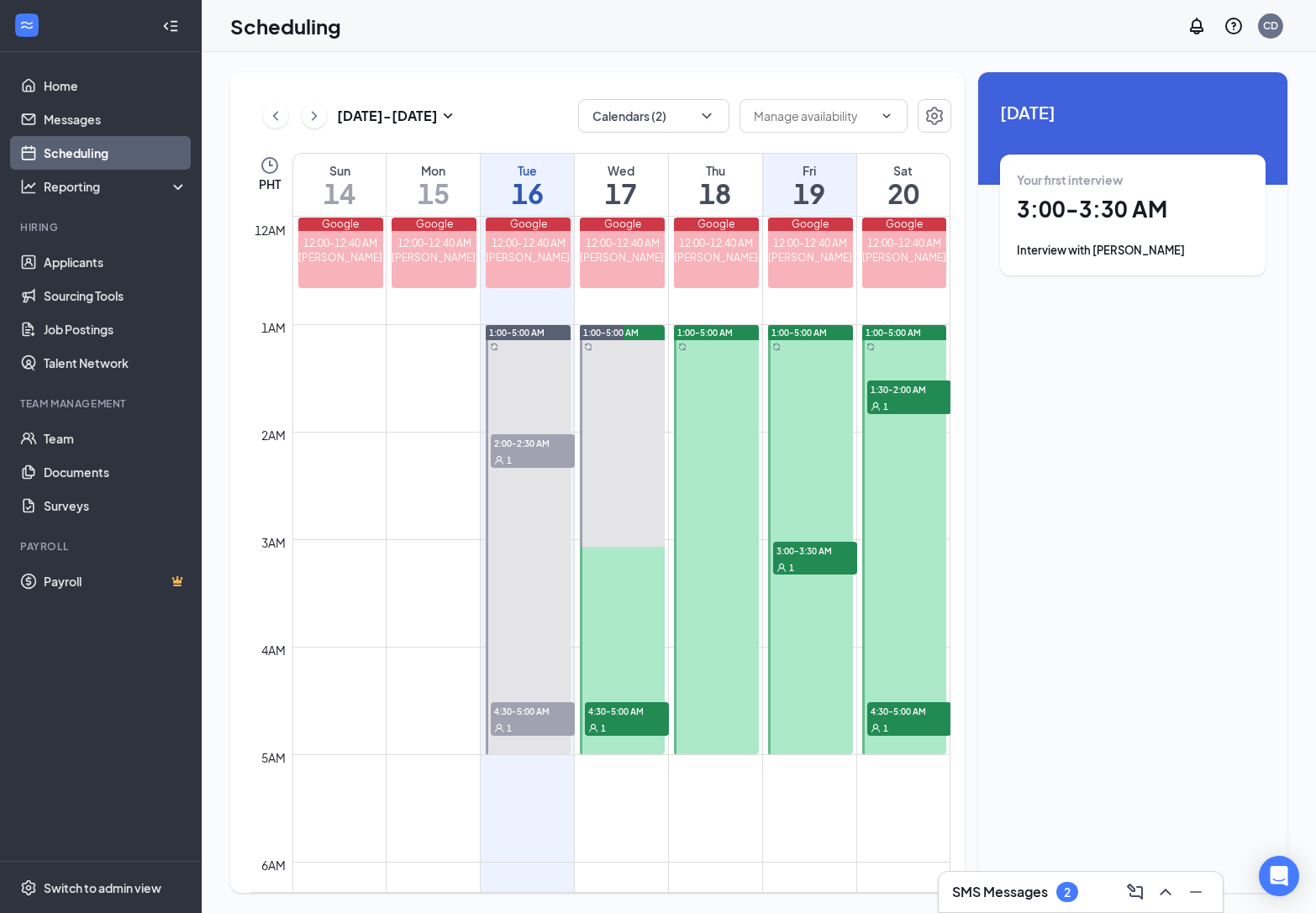
scroll to position [37, 0]
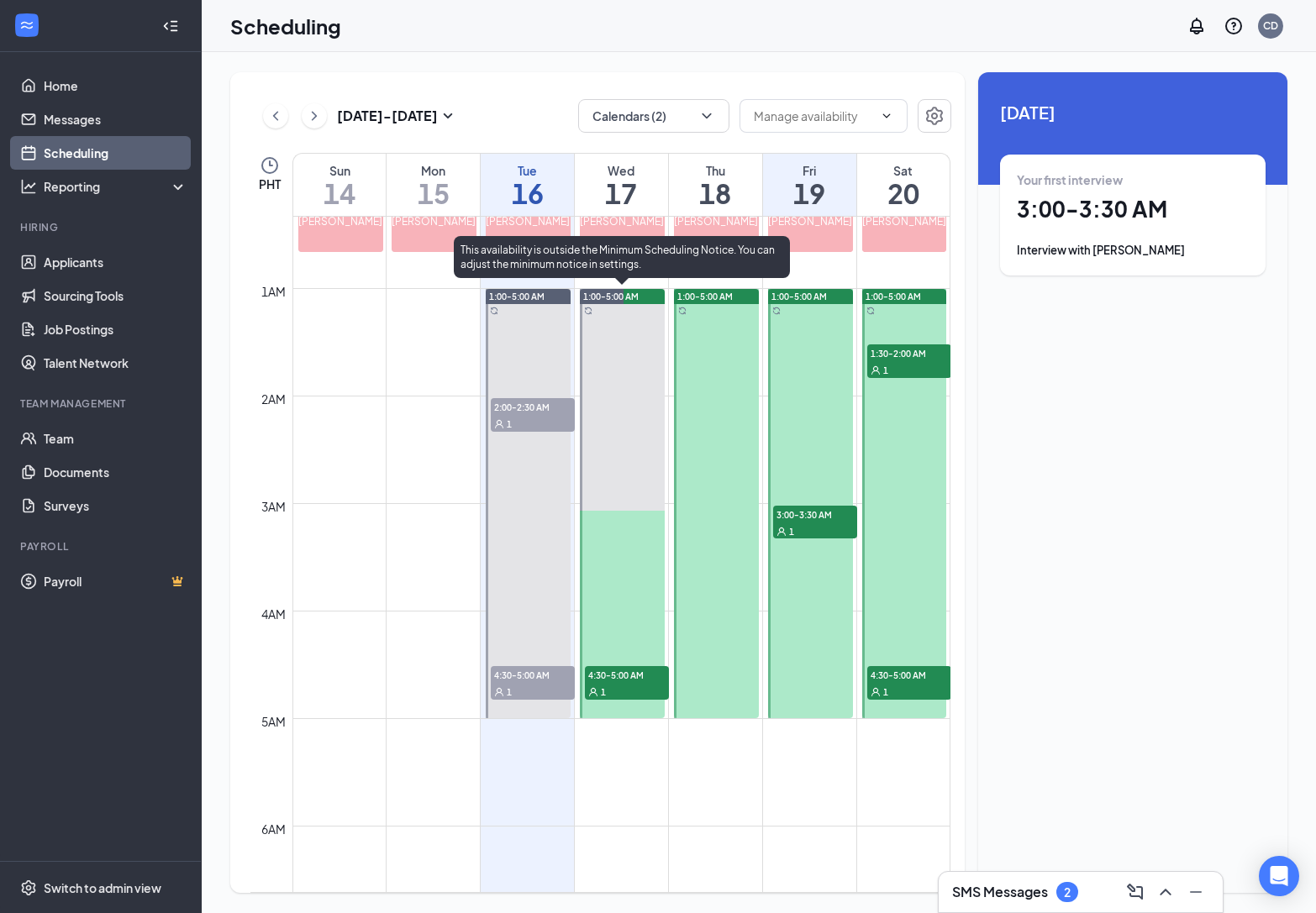
click at [617, 683] on div "1" at bounding box center [627, 691] width 84 height 16
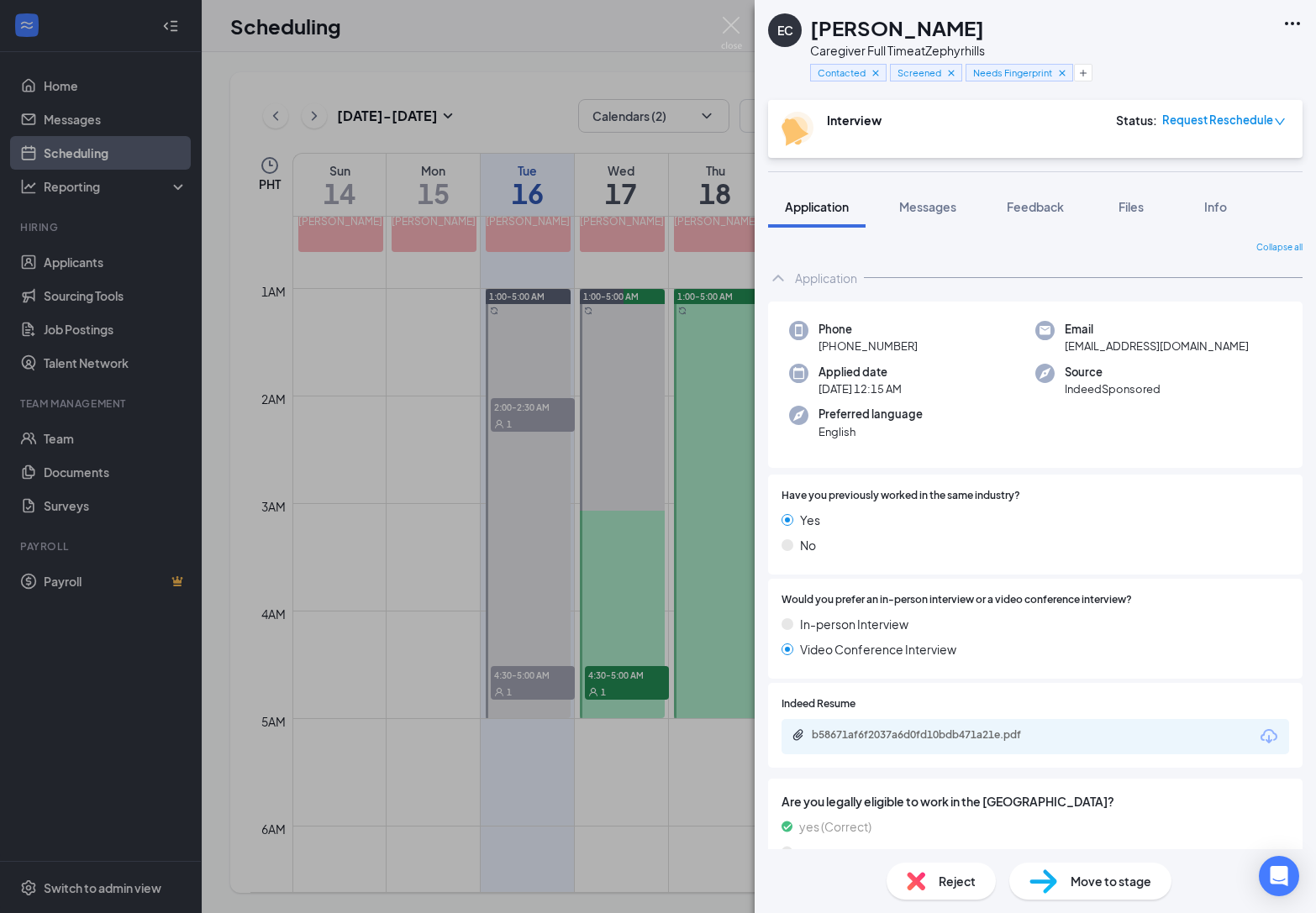
click at [631, 670] on div "EC [PERSON_NAME] Caregiver Full Time at Zephyrhills Contacted Screened Needs Fi…" at bounding box center [658, 456] width 1316 height 913
click at [631, 670] on span "4:30-5:00 AM" at bounding box center [627, 675] width 84 height 16
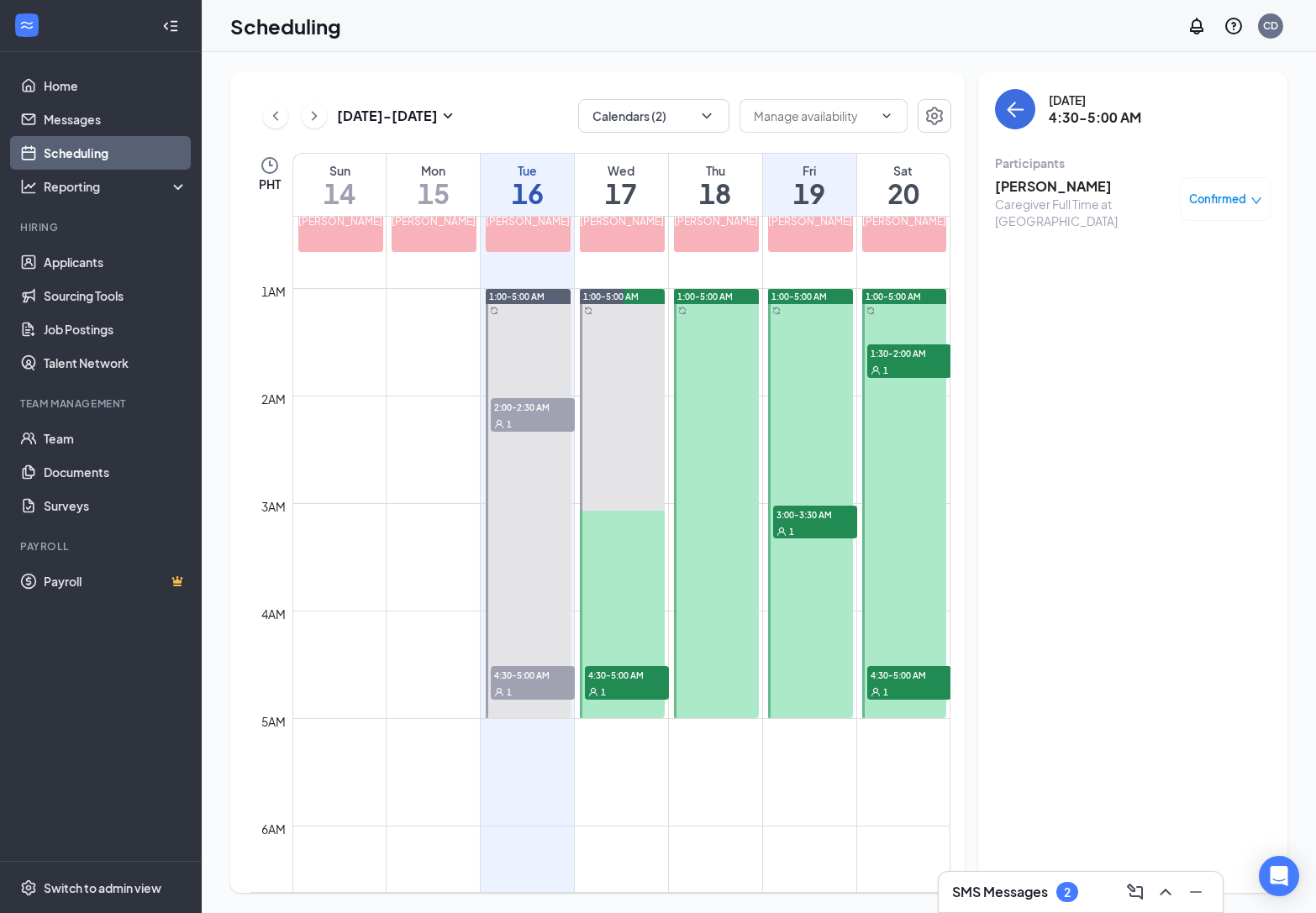
click at [1083, 185] on h3 "[PERSON_NAME]" at bounding box center [1083, 186] width 176 height 18
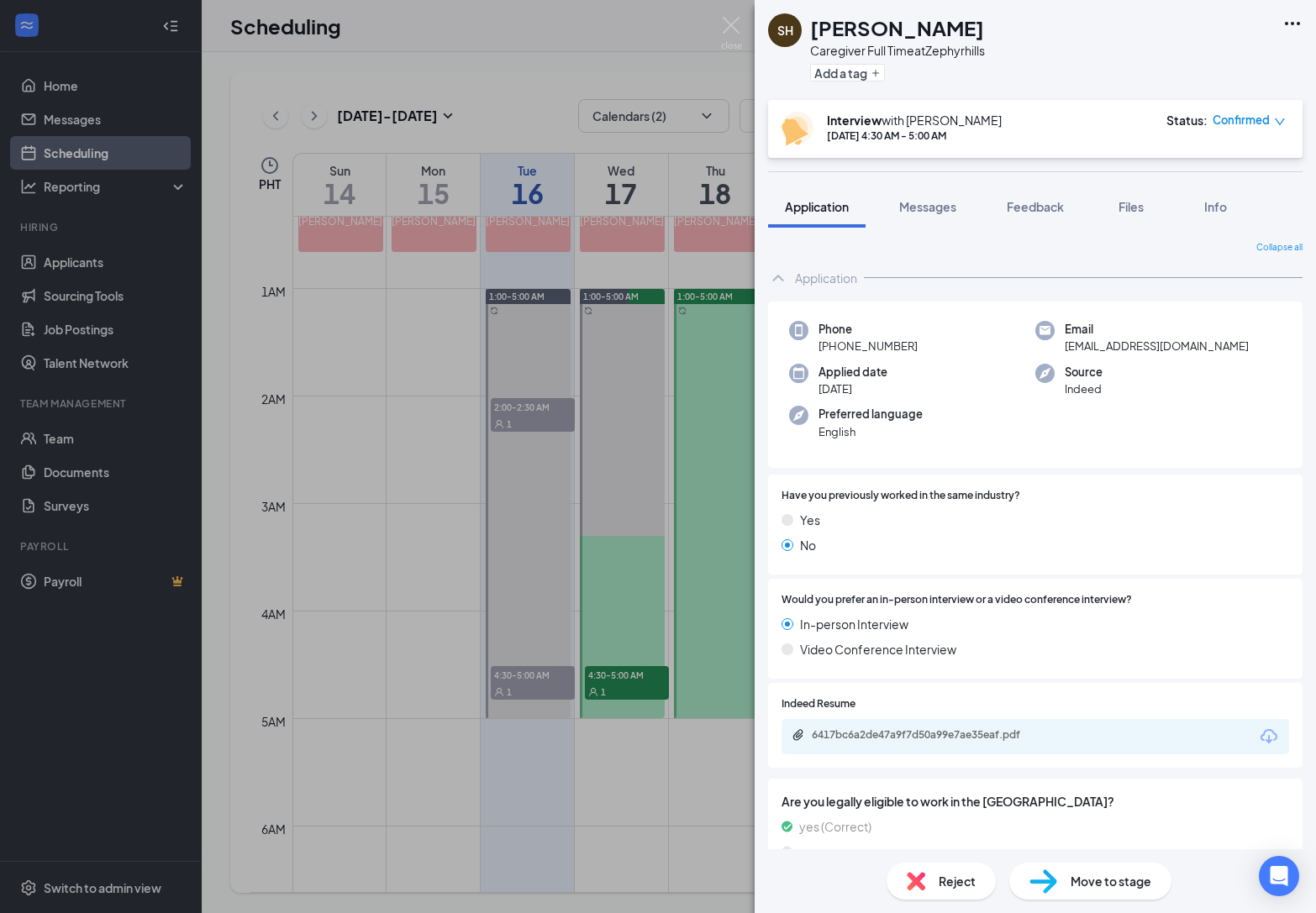
click at [637, 393] on div "SH [PERSON_NAME] Caregiver Full Time at Zephyrhills Add a tag Interview with [P…" at bounding box center [658, 456] width 1316 height 913
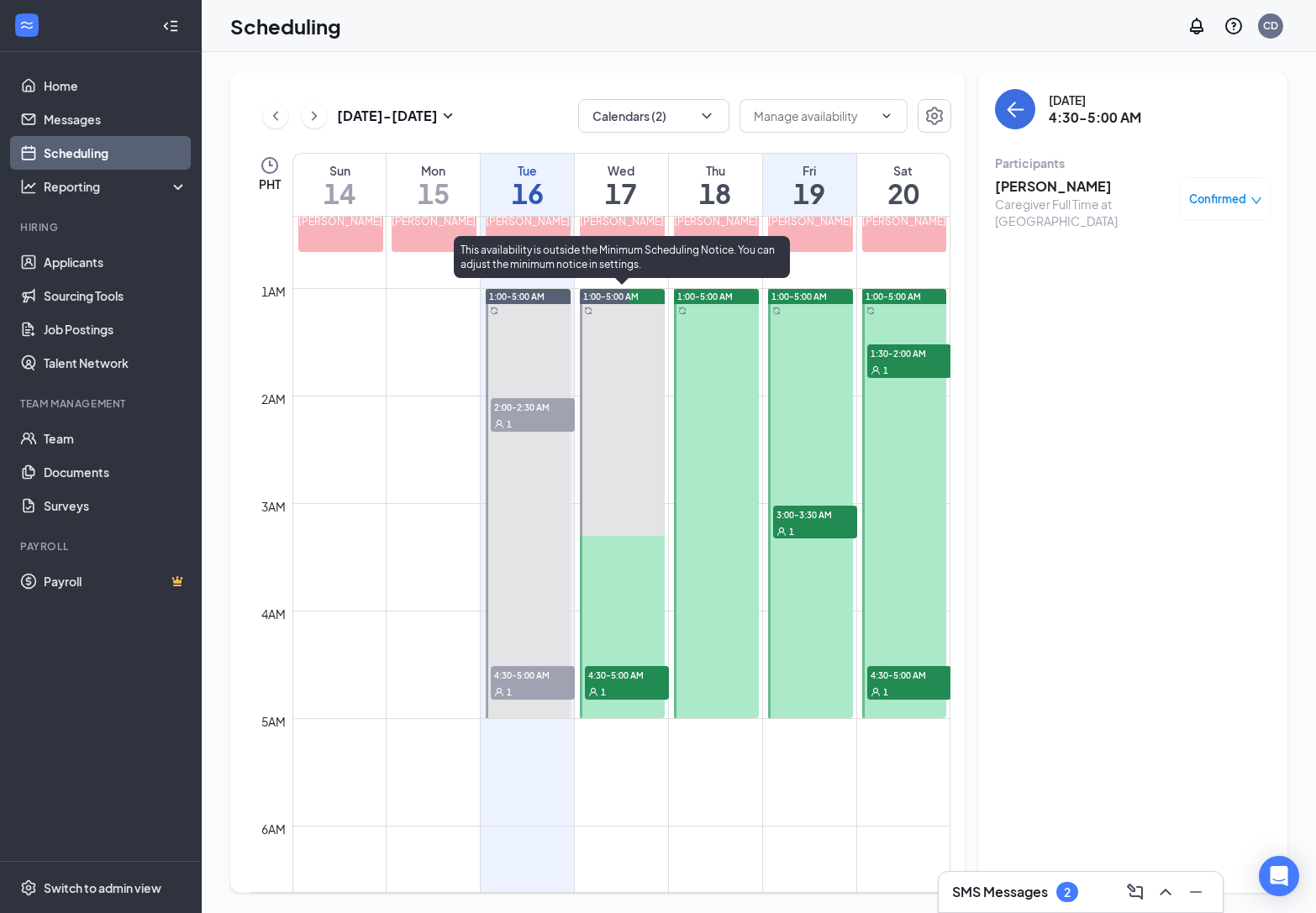
click at [631, 685] on div "1" at bounding box center [627, 691] width 84 height 16
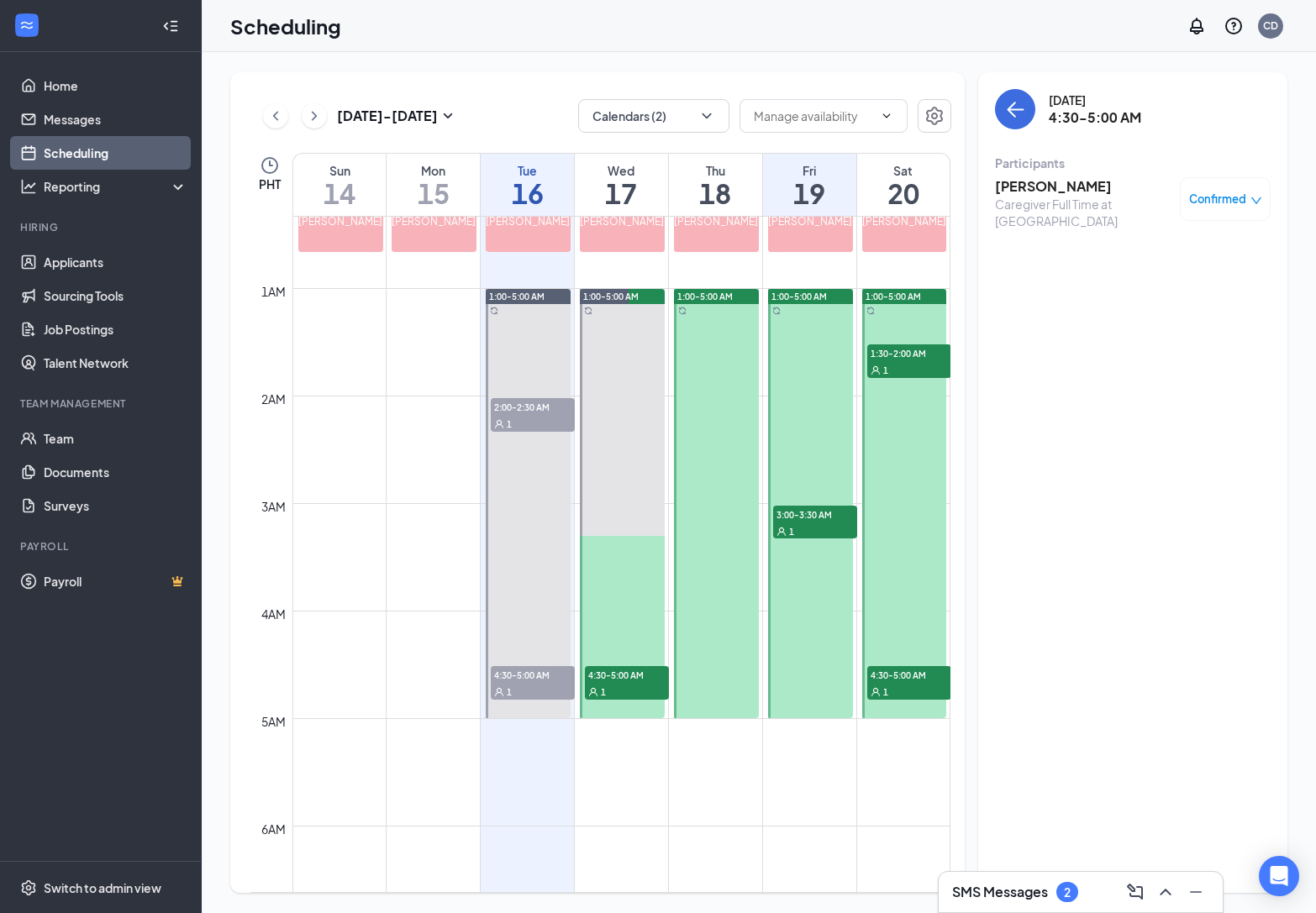
click at [1019, 198] on div "Caregiver Full Time at [GEOGRAPHIC_DATA]" at bounding box center [1083, 212] width 176 height 34
click at [1018, 193] on h3 "[PERSON_NAME]" at bounding box center [1083, 186] width 176 height 18
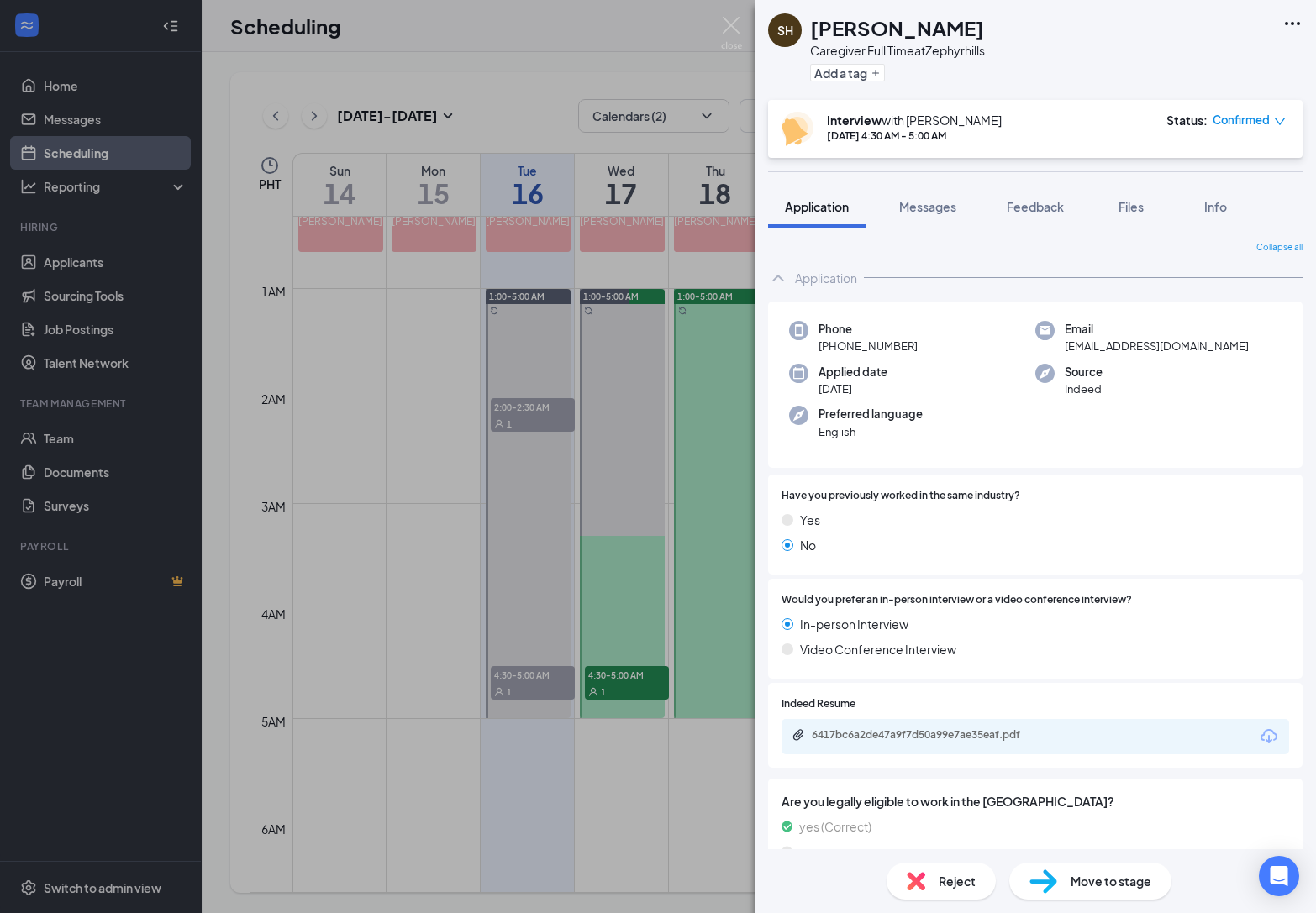
drag, startPoint x: 924, startPoint y: 346, endPoint x: 815, endPoint y: 350, distance: 109.1
click at [815, 350] on div "Phone [PHONE_NUMBER]" at bounding box center [912, 339] width 247 height 35
copy span "[PHONE_NUMBER]"
click at [671, 370] on div "SH [PERSON_NAME] Caregiver Full Time at Zephyrhills Add a tag Interview with [P…" at bounding box center [658, 456] width 1316 height 913
